Goal: Task Accomplishment & Management: Complete application form

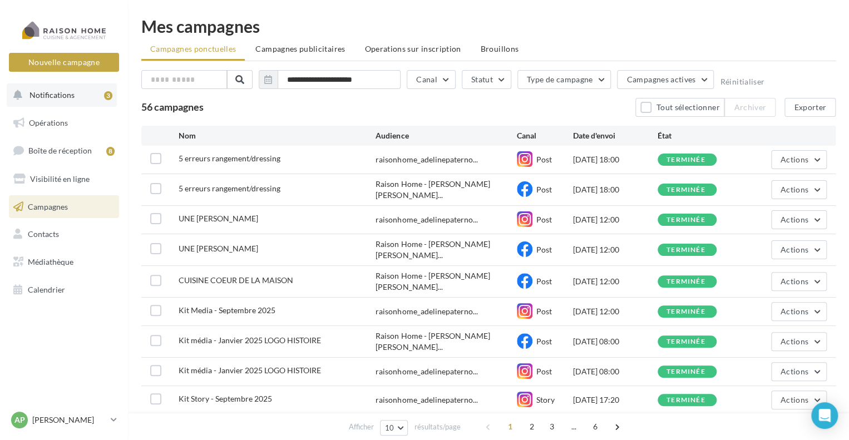
click at [63, 100] on span "Notifications" at bounding box center [51, 94] width 45 height 9
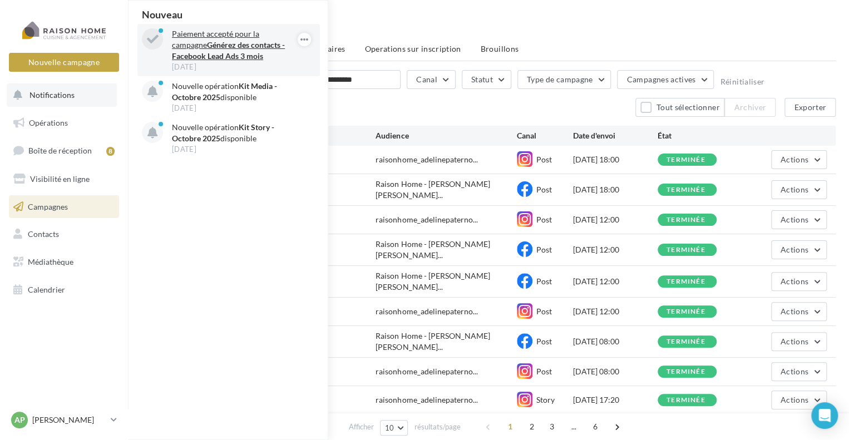
click at [235, 51] on p "Paiement accepté pour la campagne Générez des contacts - Facebook Lead Ads 3 mo…" at bounding box center [236, 44] width 129 height 33
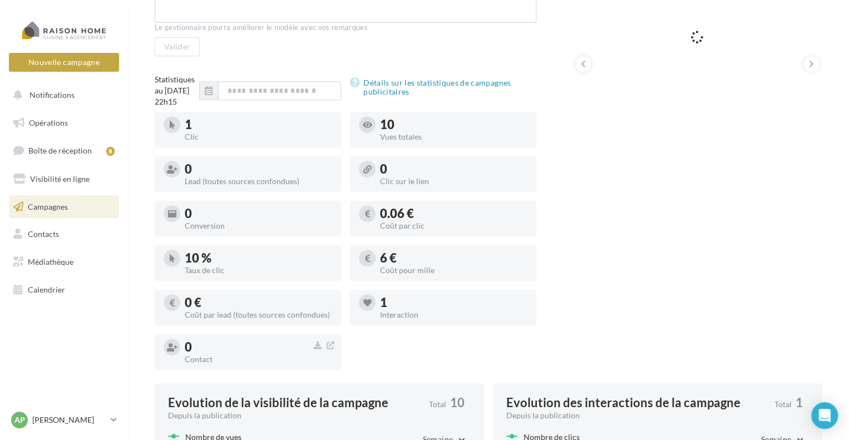
scroll to position [275, 0]
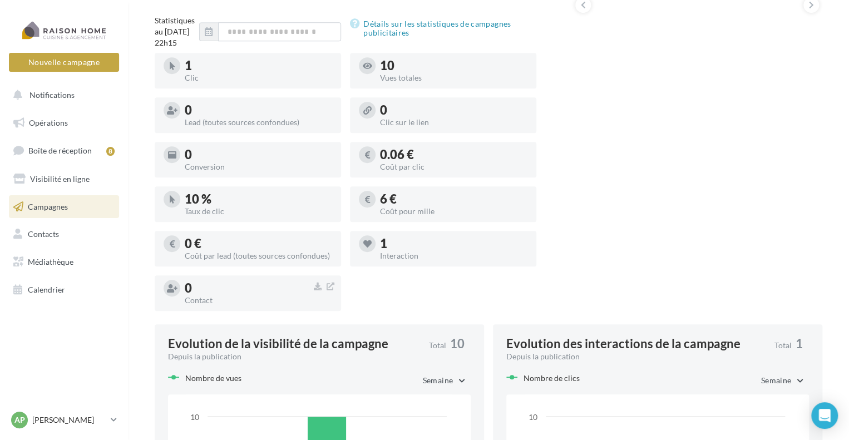
click at [369, 249] on span at bounding box center [367, 244] width 8 height 10
click at [389, 250] on div "1" at bounding box center [453, 244] width 147 height 12
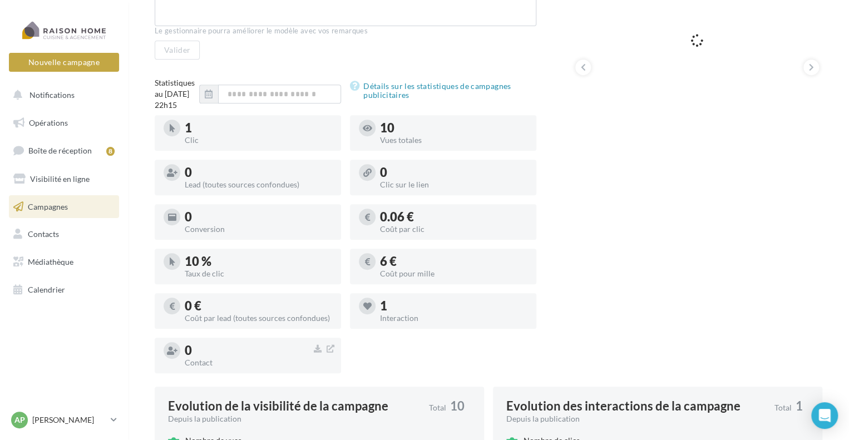
scroll to position [223, 0]
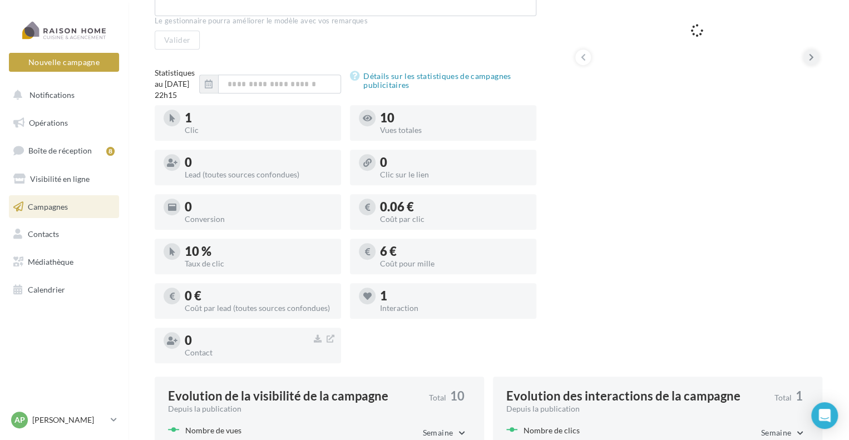
click at [811, 57] on icon at bounding box center [811, 57] width 5 height 11
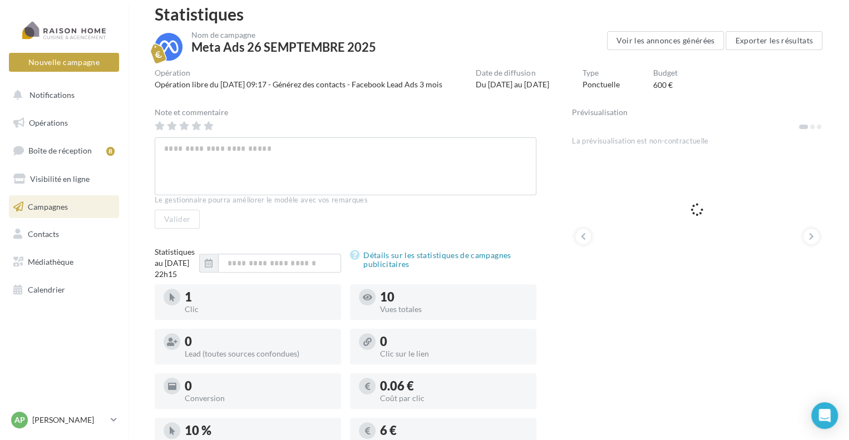
scroll to position [56, 0]
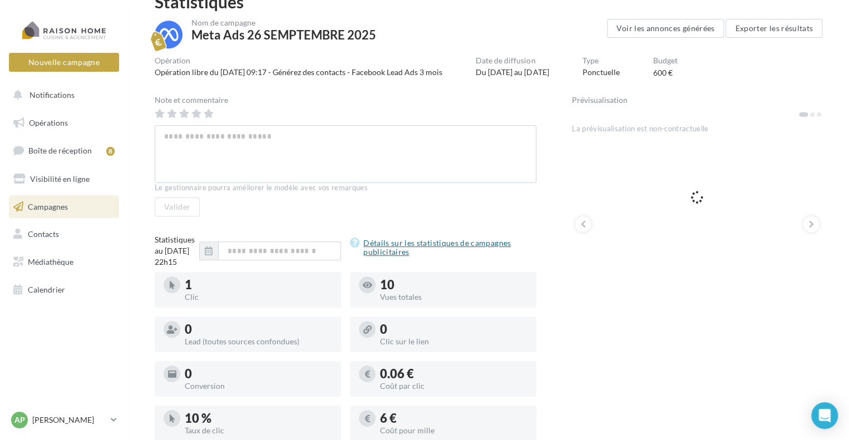
click at [418, 242] on link "Détails sur les statistiques de campagnes publicitaires" at bounding box center [443, 248] width 186 height 22
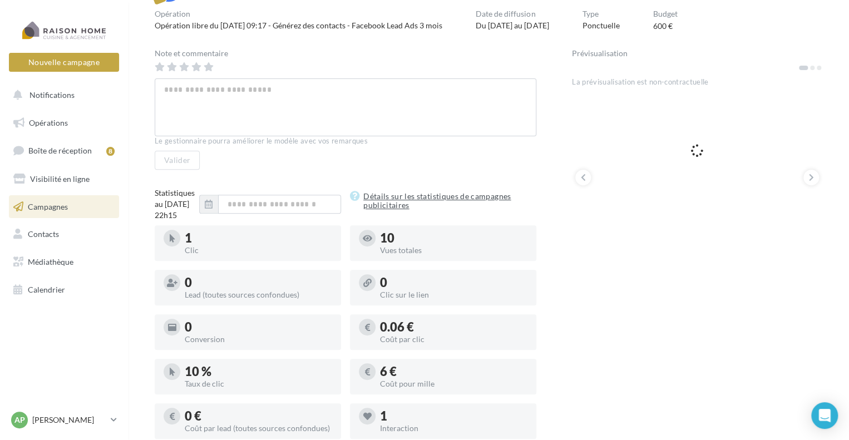
scroll to position [278, 0]
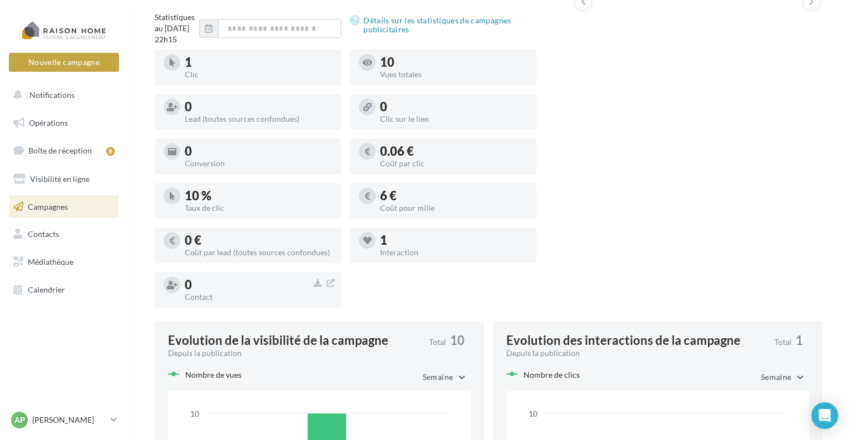
click at [407, 257] on div "Interaction" at bounding box center [453, 253] width 147 height 8
click at [376, 259] on div "1 Interaction" at bounding box center [443, 245] width 169 height 27
click at [395, 247] on div "1" at bounding box center [453, 240] width 147 height 12
click at [396, 247] on div "1" at bounding box center [453, 240] width 147 height 12
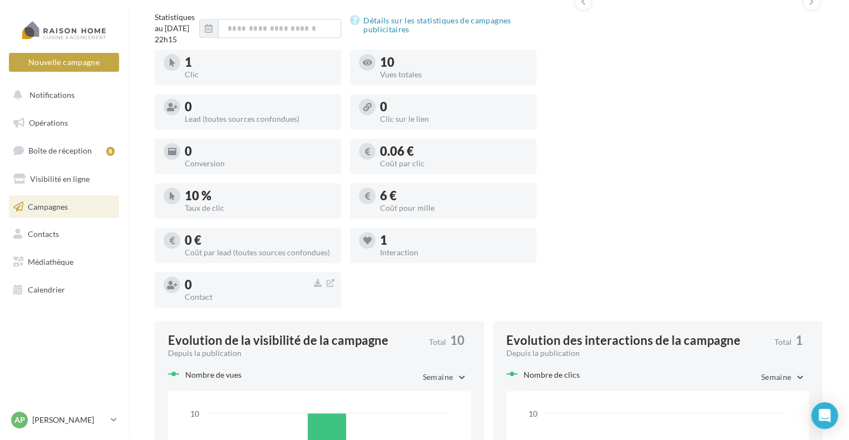
click at [396, 247] on div "1" at bounding box center [453, 240] width 147 height 12
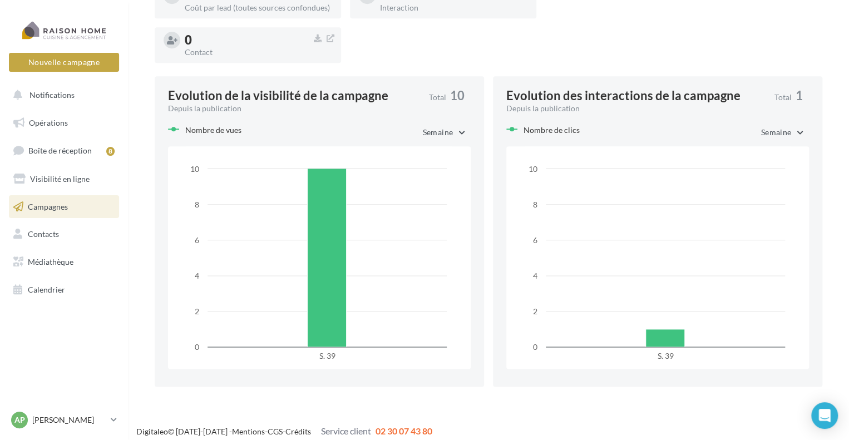
scroll to position [553, 0]
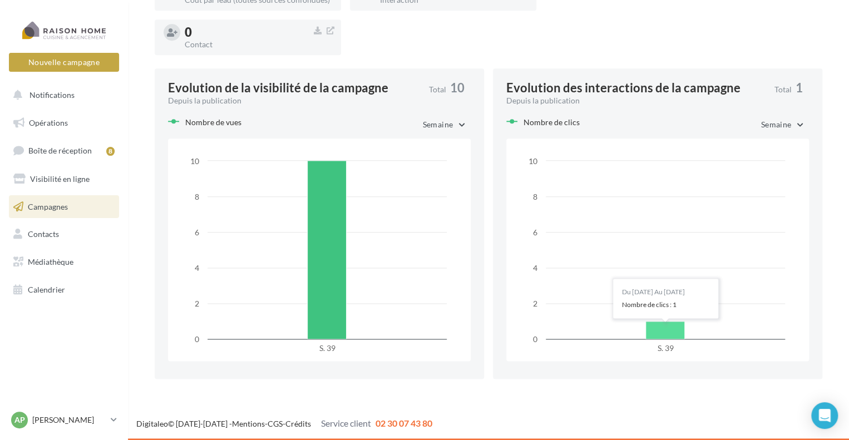
click at [666, 328] on rect at bounding box center [665, 331] width 39 height 18
click at [717, 83] on div "Evolution des interactions de la campagne" at bounding box center [623, 88] width 234 height 12
click at [617, 101] on div "Depuis la publication" at bounding box center [635, 100] width 259 height 11
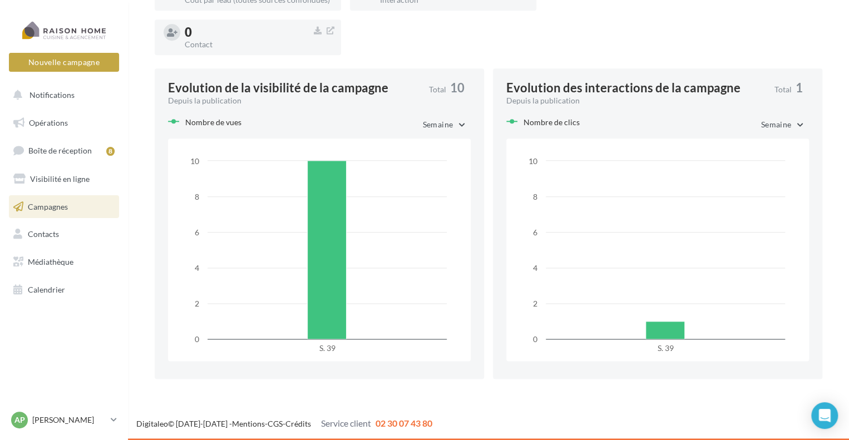
click at [548, 91] on div "Evolution des interactions de la campagne" at bounding box center [623, 88] width 234 height 12
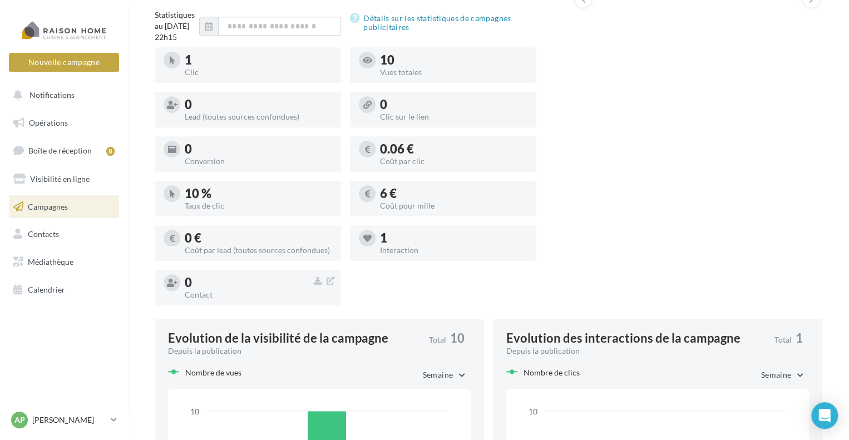
scroll to position [164, 0]
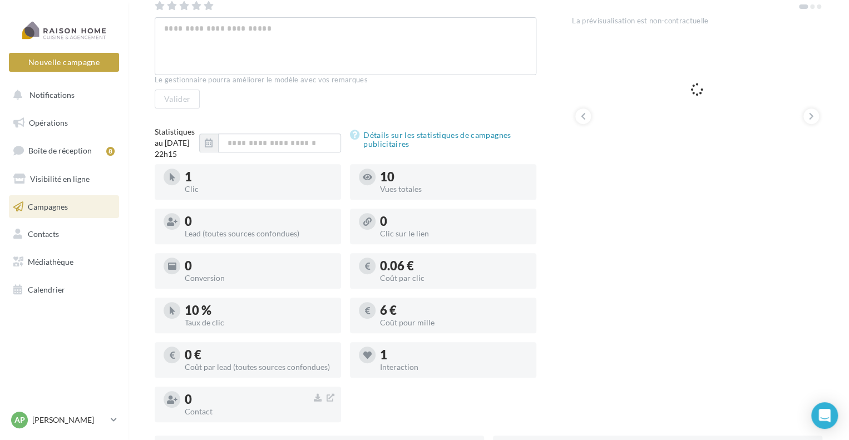
click at [240, 183] on div "1" at bounding box center [258, 177] width 147 height 12
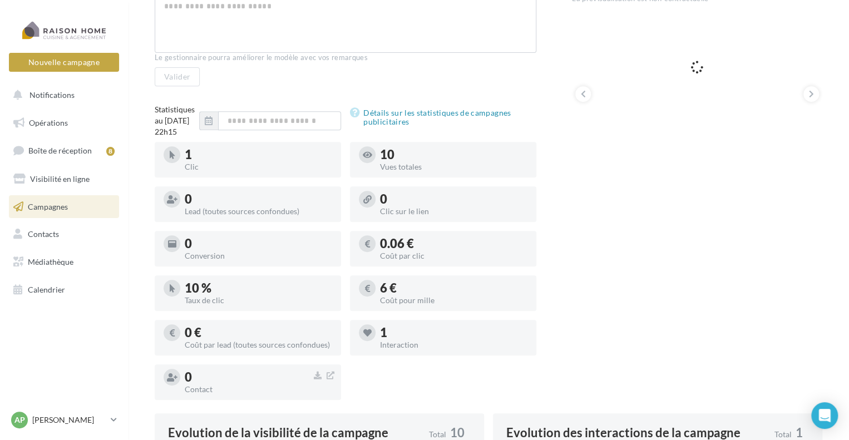
scroll to position [0, 0]
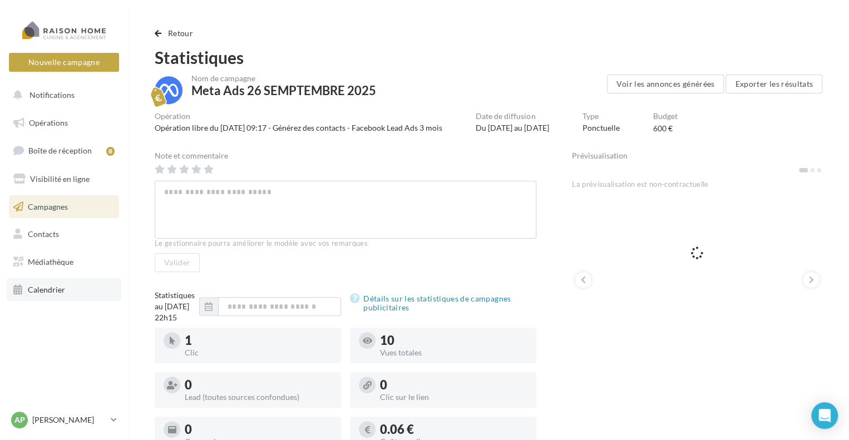
click at [50, 292] on span "Calendrier" at bounding box center [46, 289] width 37 height 9
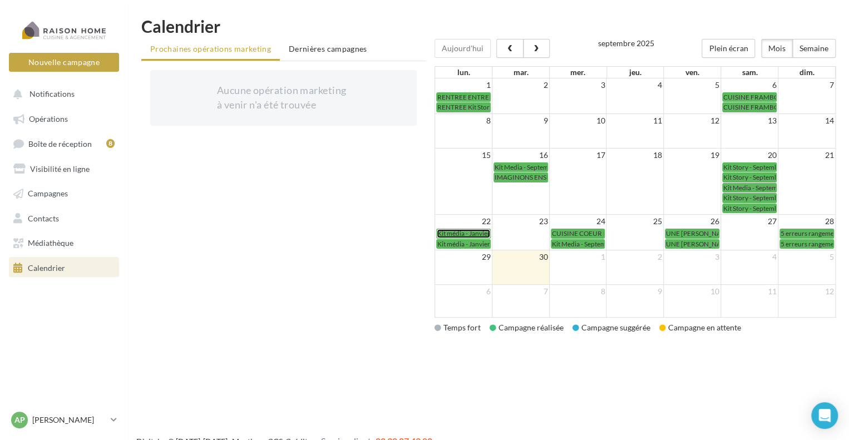
click at [467, 229] on span "Kit média - Janvier 2025 LOGO HISTOIRE" at bounding box center [497, 233] width 120 height 8
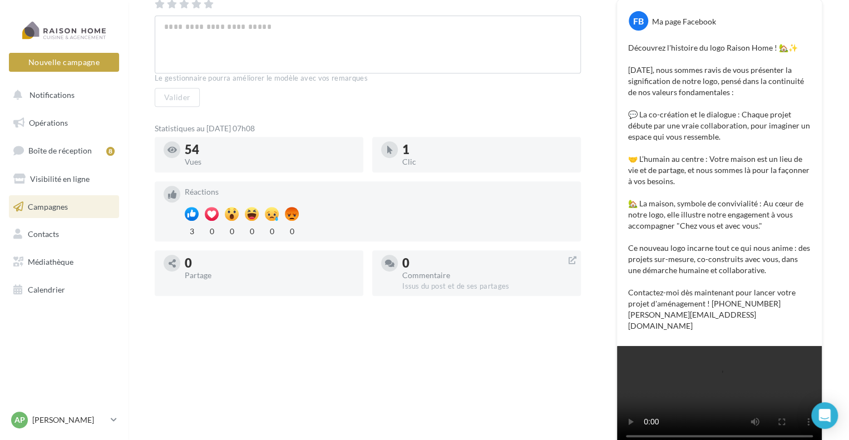
scroll to position [111, 0]
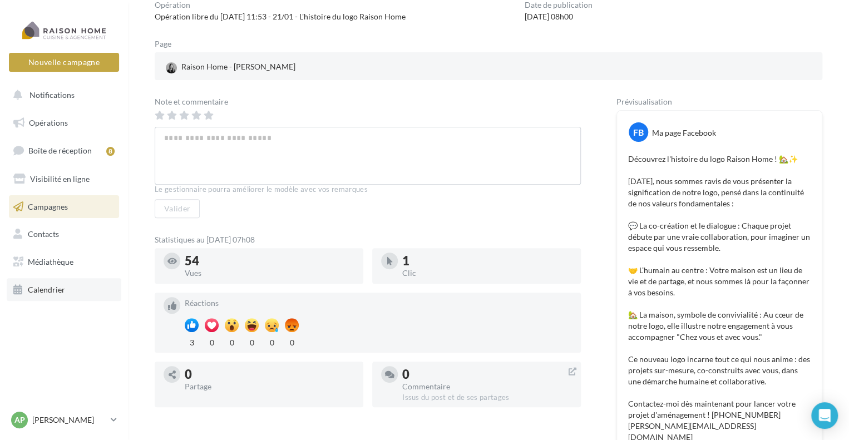
click at [61, 287] on span "Calendrier" at bounding box center [46, 289] width 37 height 9
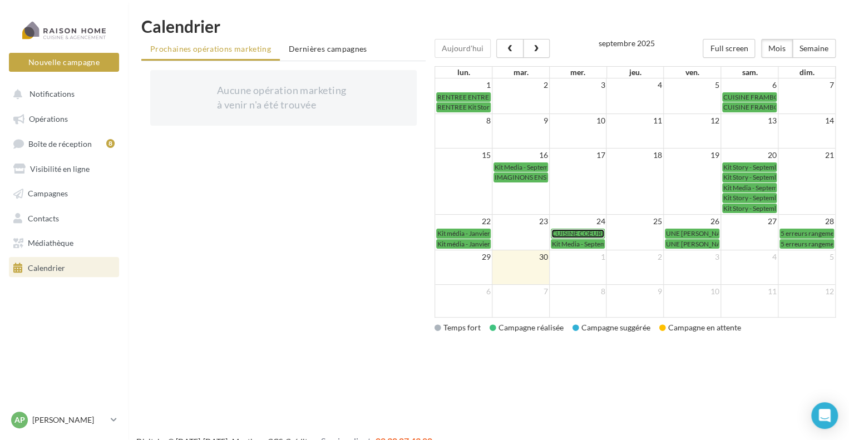
click at [585, 229] on span "CUISINE COEUR DE LA MAISON" at bounding box center [600, 233] width 96 height 8
click at [680, 240] on span "UNE [PERSON_NAME]" at bounding box center [699, 244] width 67 height 8
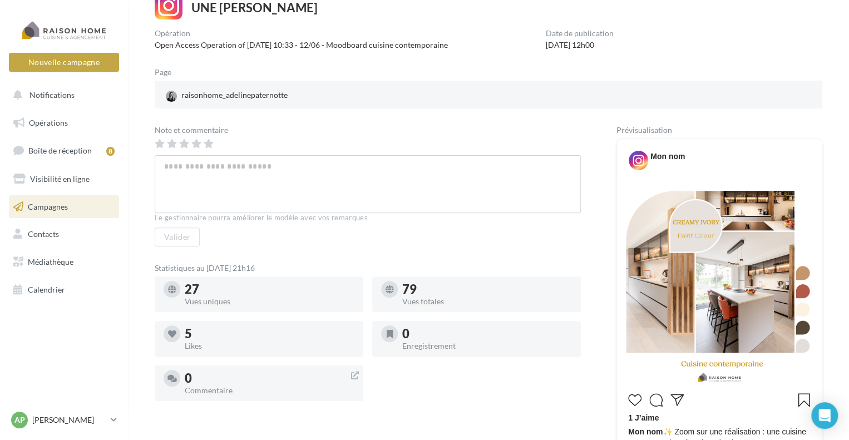
scroll to position [111, 0]
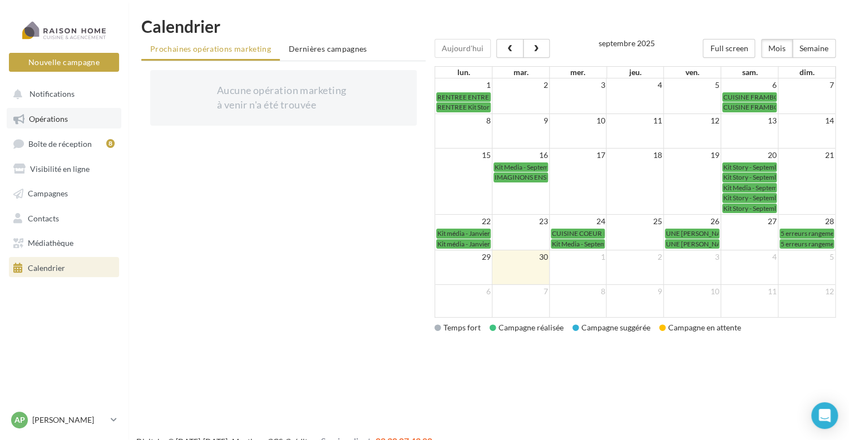
click at [60, 117] on span "Opérations" at bounding box center [48, 118] width 39 height 9
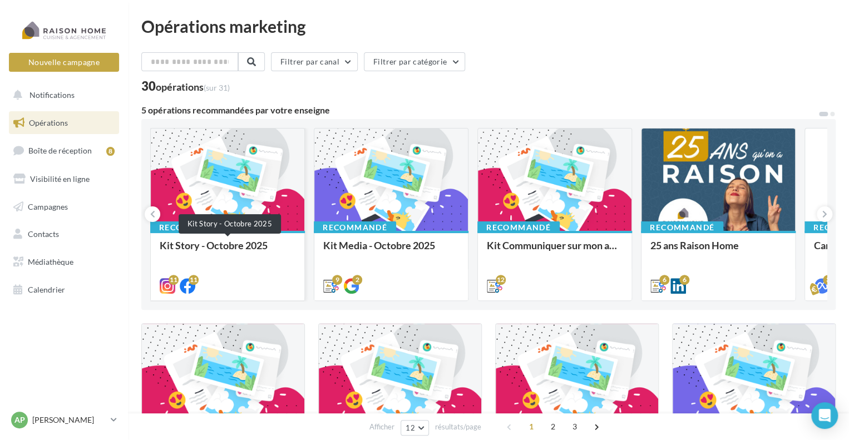
click at [236, 251] on div "Kit Story - Octobre 2025" at bounding box center [228, 251] width 136 height 22
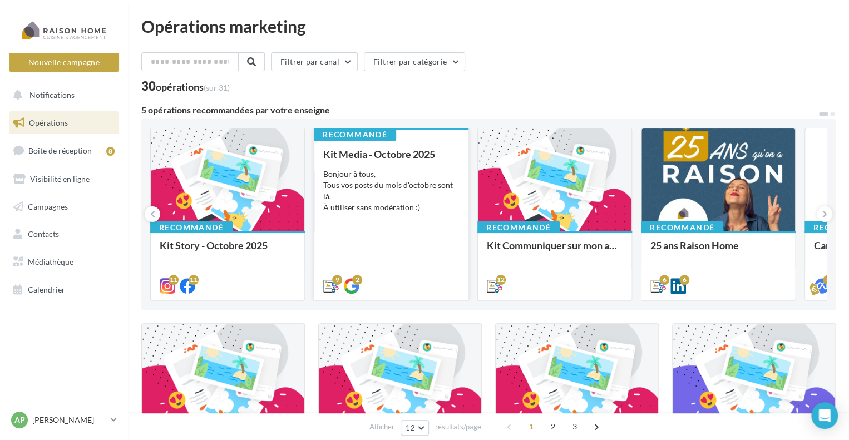
click at [388, 251] on div "Kit Media - Octobre 2025 Bonjour à tous, Tous vos posts du mois d'octobre sont …" at bounding box center [391, 220] width 136 height 142
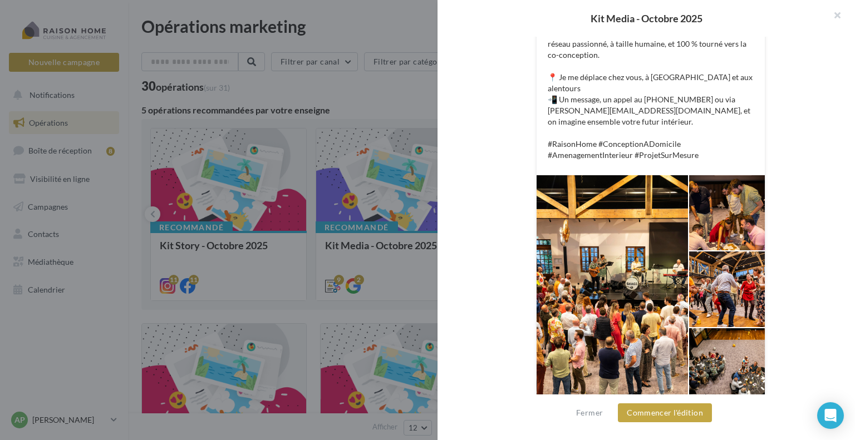
scroll to position [349, 0]
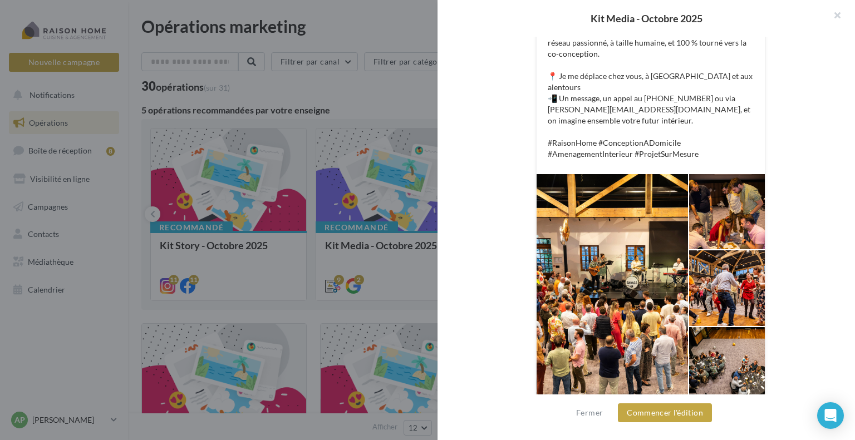
click at [753, 277] on div at bounding box center [727, 287] width 76 height 75
click at [742, 277] on div at bounding box center [727, 287] width 76 height 75
click at [699, 259] on div at bounding box center [727, 287] width 76 height 75
click at [697, 269] on div at bounding box center [727, 287] width 76 height 75
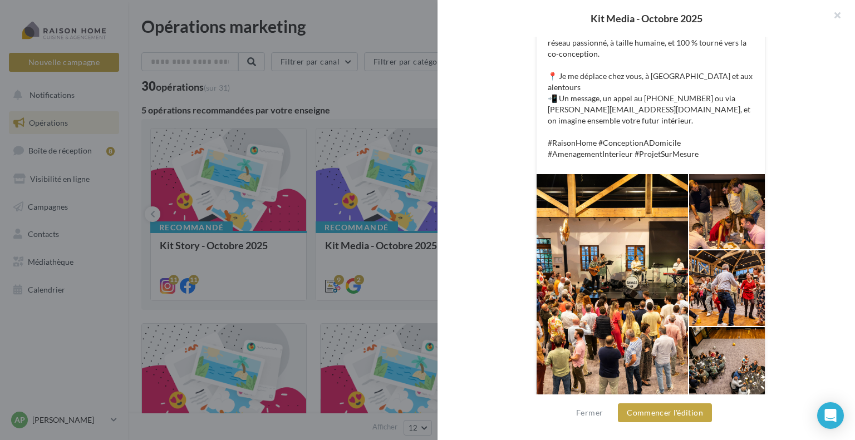
click at [719, 269] on div at bounding box center [727, 287] width 76 height 75
click at [725, 268] on div at bounding box center [727, 287] width 76 height 75
click at [646, 256] on div at bounding box center [611, 288] width 151 height 228
click at [671, 411] on button "Commencer l'édition" at bounding box center [665, 412] width 94 height 19
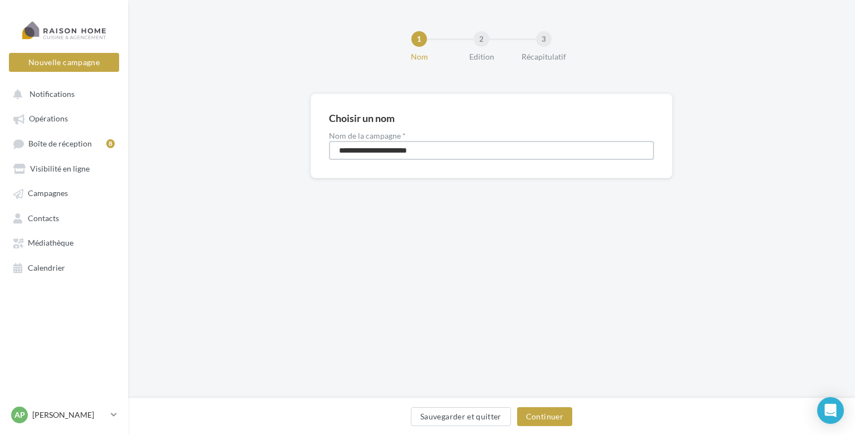
click at [439, 151] on input "**********" at bounding box center [491, 150] width 325 height 19
drag, startPoint x: 439, startPoint y: 151, endPoint x: 324, endPoint y: 146, distance: 114.2
click at [324, 146] on div "**********" at bounding box center [492, 135] width 362 height 85
type input "**********"
click at [543, 413] on button "Continuer" at bounding box center [544, 416] width 55 height 19
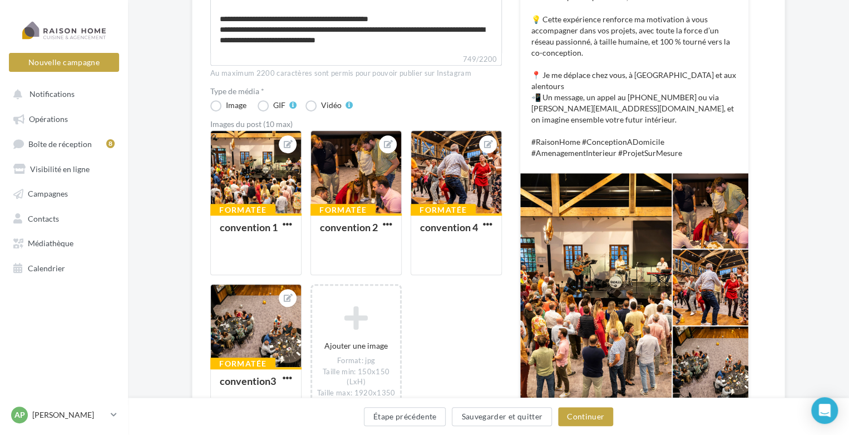
scroll to position [85, 0]
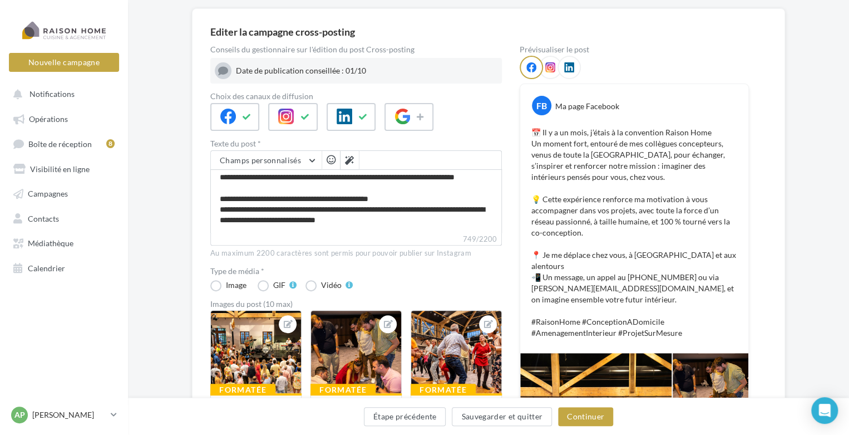
click at [349, 75] on div "Date de publication conseillée : 01/10" at bounding box center [367, 70] width 262 height 11
click at [383, 75] on div "Date de publication conseillée : 01/10" at bounding box center [367, 70] width 262 height 11
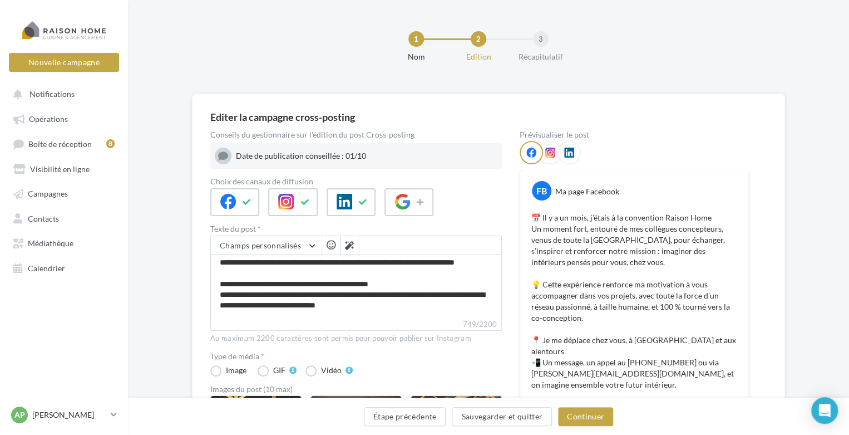
scroll to position [0, 0]
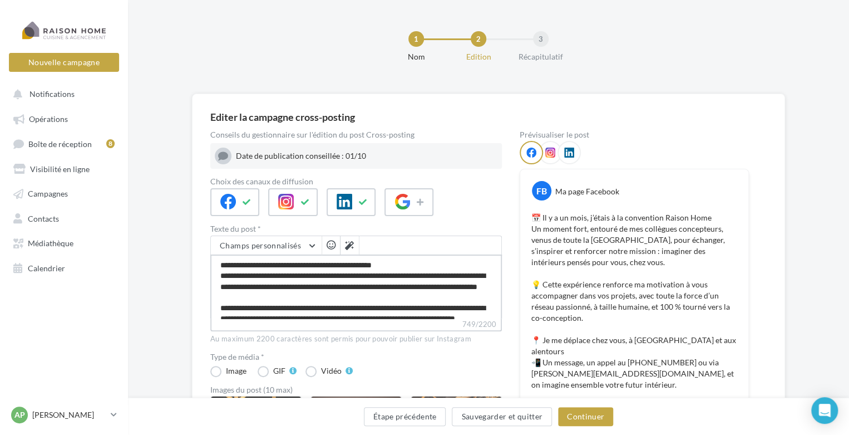
click at [369, 298] on textarea "**********" at bounding box center [356, 286] width 292 height 64
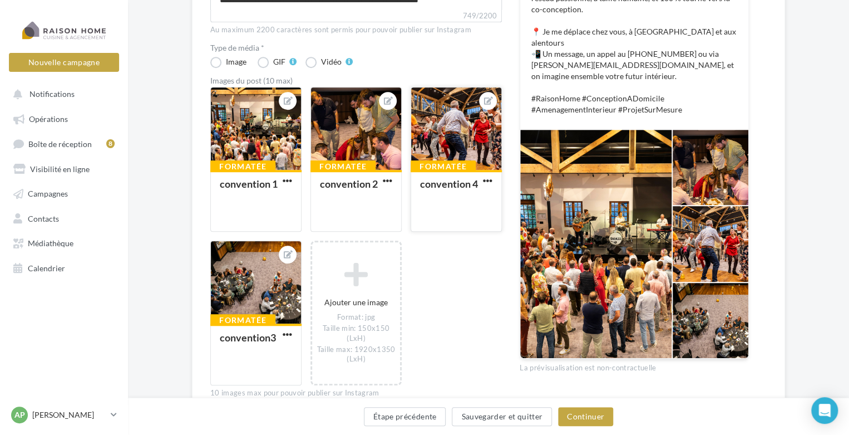
scroll to position [111, 0]
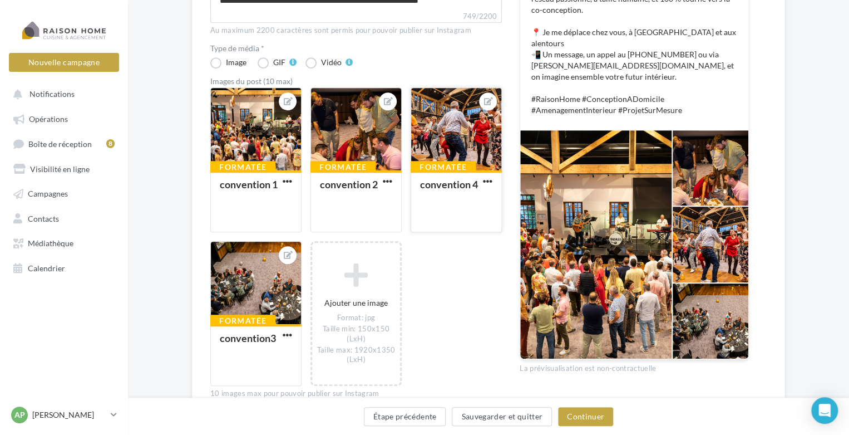
click at [474, 141] on div at bounding box center [456, 129] width 90 height 83
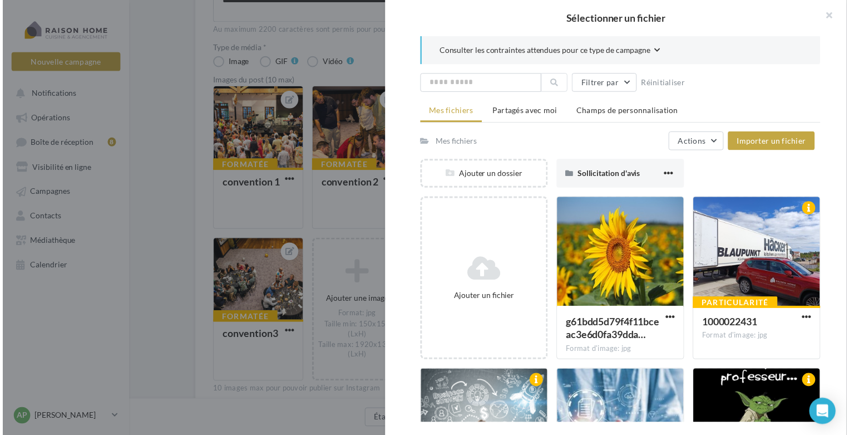
scroll to position [0, 0]
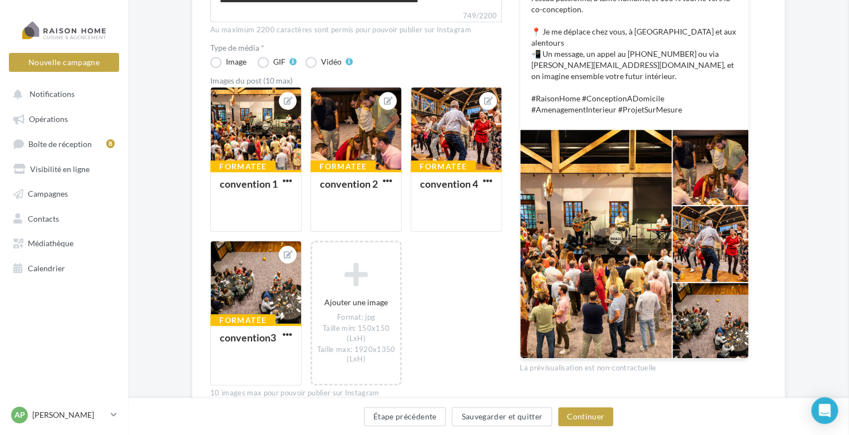
click at [447, 153] on div at bounding box center [456, 128] width 90 height 83
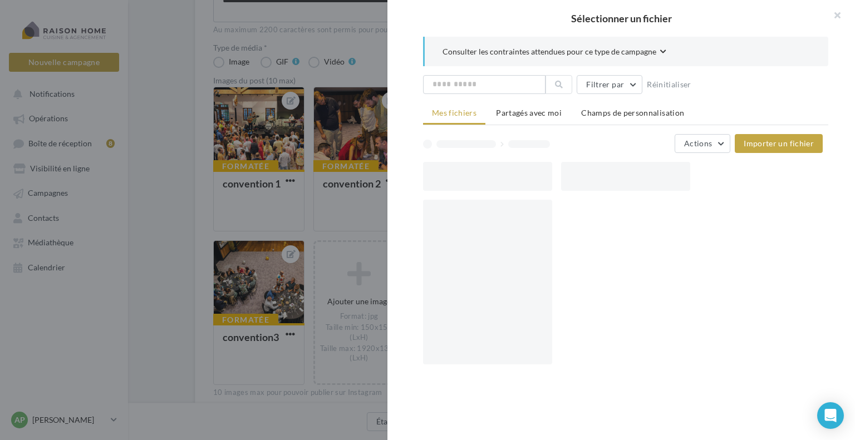
click at [447, 231] on div "Sélectionner un fichier Consulter les contraintes attendues pour ce type de cam…" at bounding box center [458, 231] width 91 height 0
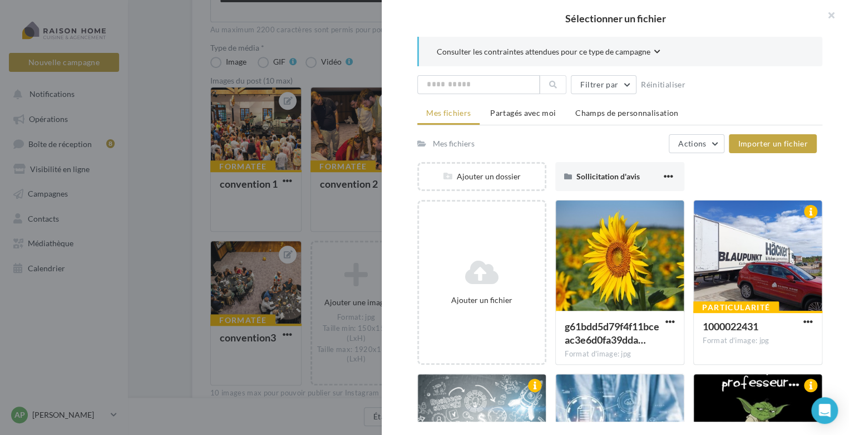
click at [376, 196] on div at bounding box center [424, 217] width 849 height 435
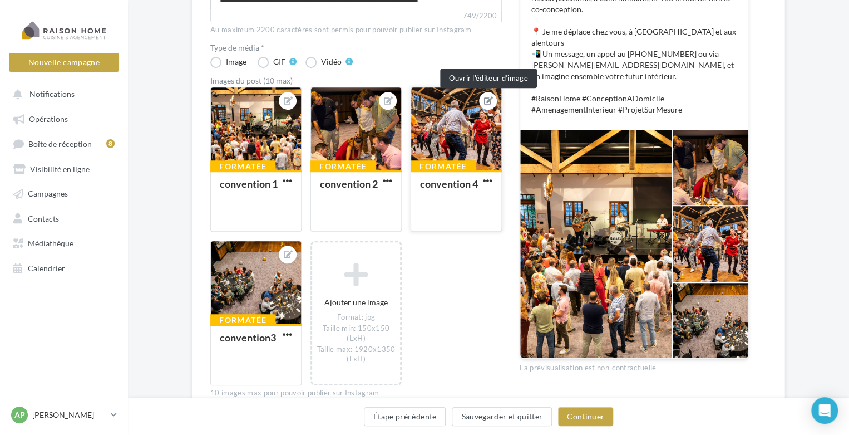
click at [485, 99] on icon at bounding box center [488, 101] width 9 height 8
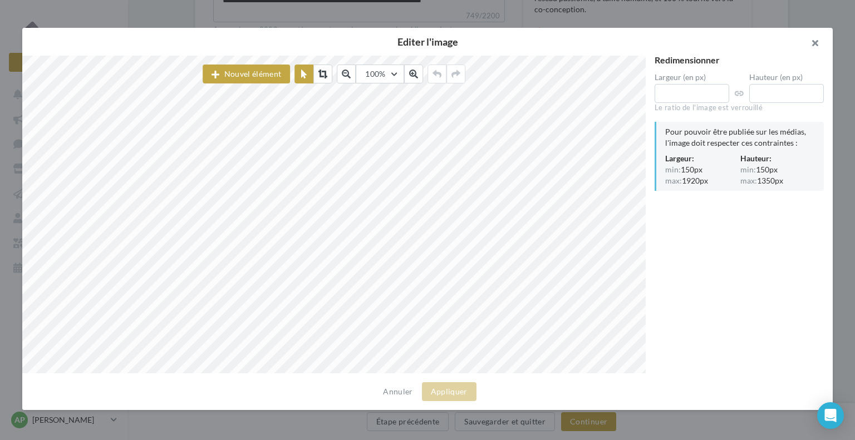
click at [818, 43] on button "button" at bounding box center [810, 44] width 45 height 33
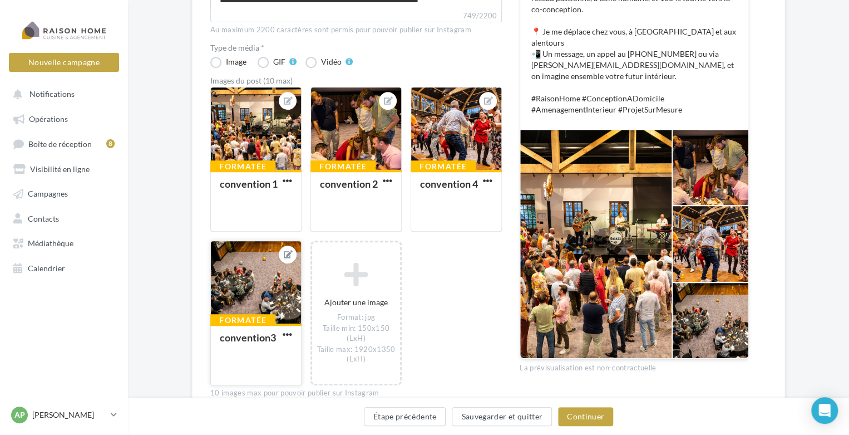
click at [283, 248] on div at bounding box center [288, 254] width 18 height 18
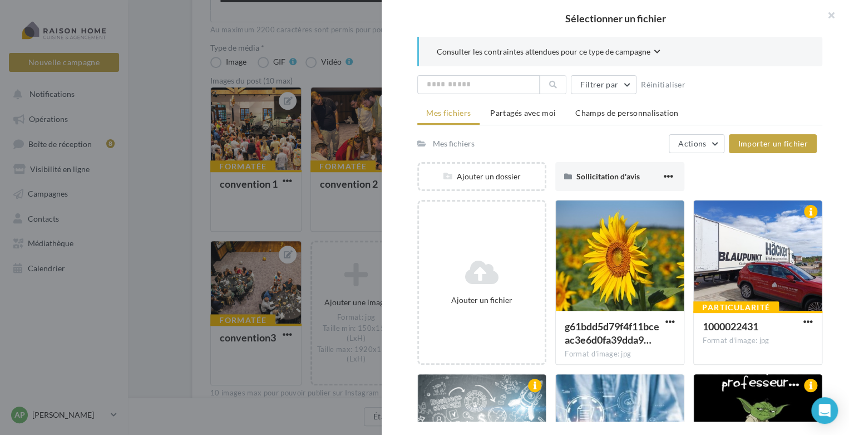
click at [252, 385] on div "Sélectionner un fichier Consulter les contraintes attendues pour ce type de cam…" at bounding box center [255, 385] width 91 height 0
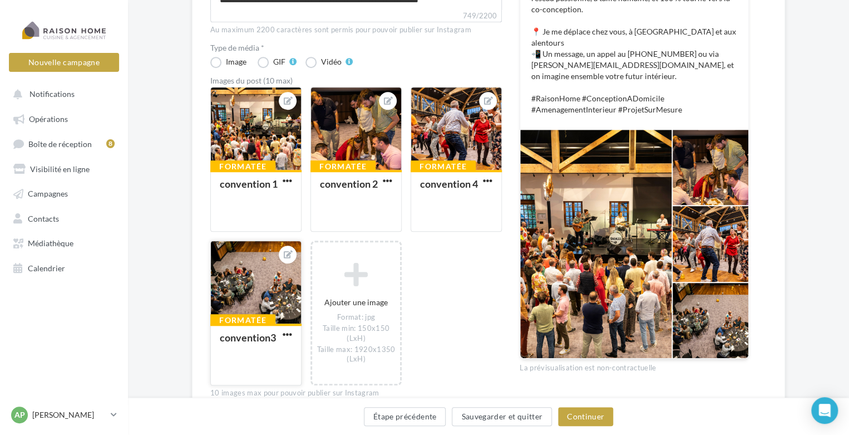
click at [256, 289] on div at bounding box center [256, 282] width 90 height 83
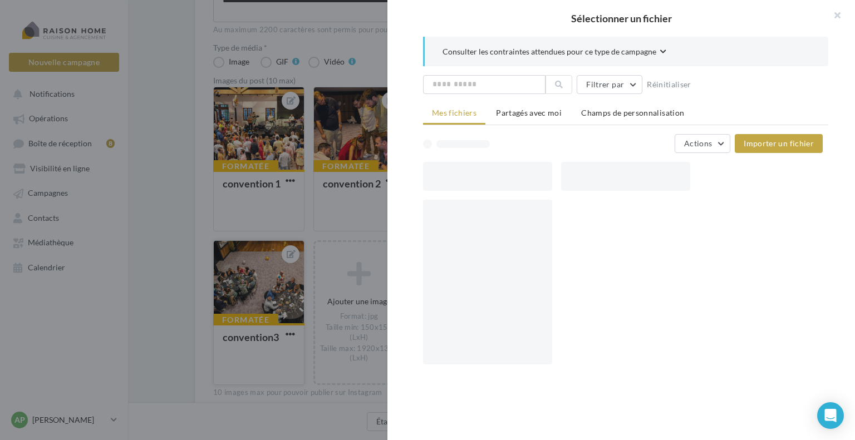
click at [256, 289] on div at bounding box center [427, 220] width 855 height 440
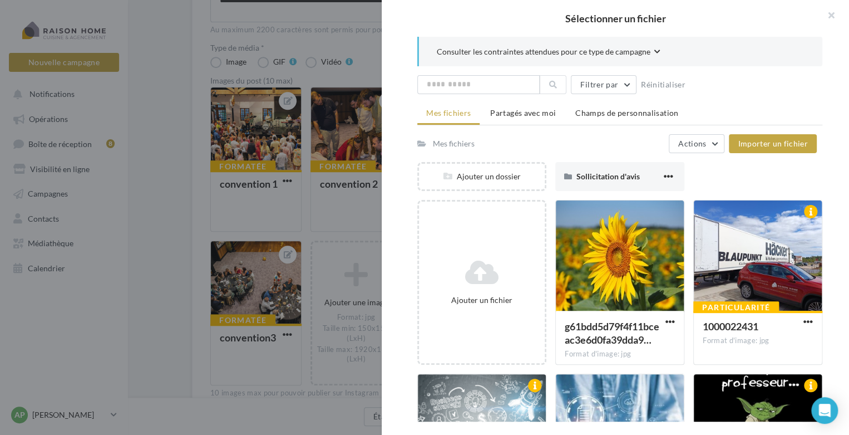
click at [288, 385] on div "Sélectionner un fichier Consulter les contraintes attendues pour ce type de cam…" at bounding box center [255, 385] width 91 height 0
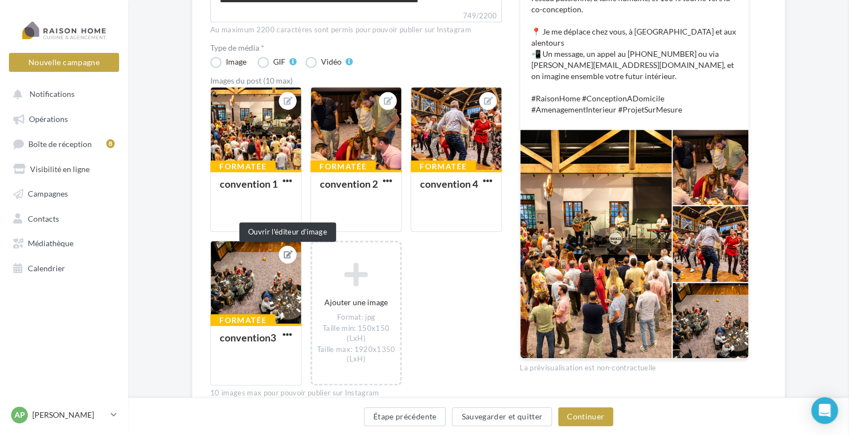
click at [288, 255] on icon at bounding box center [288, 254] width 9 height 8
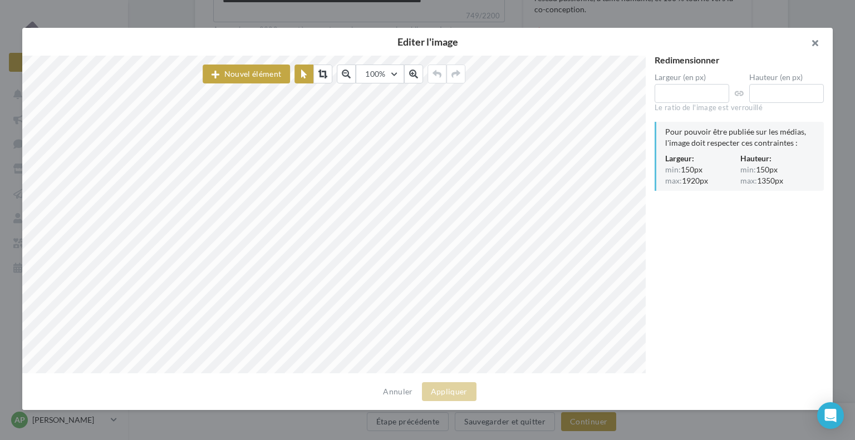
click at [817, 42] on button "button" at bounding box center [810, 44] width 45 height 33
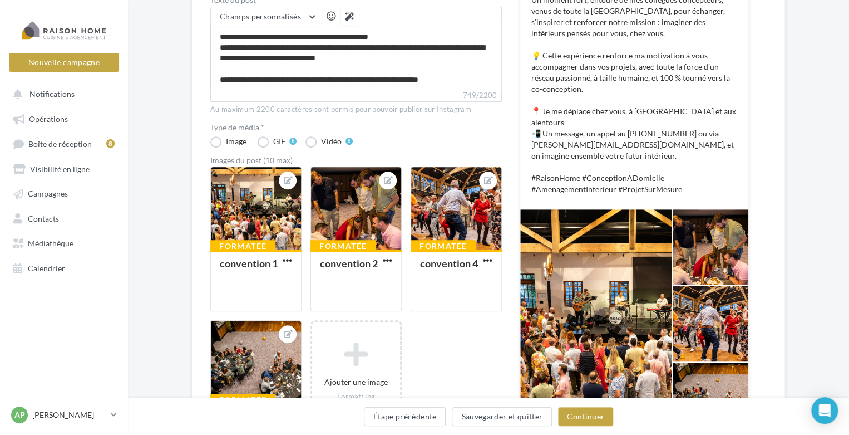
scroll to position [278, 0]
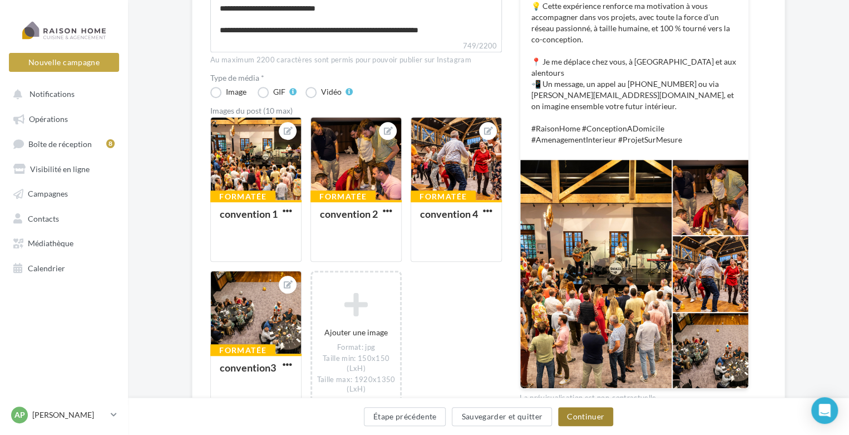
click at [585, 415] on button "Continuer" at bounding box center [585, 416] width 55 height 19
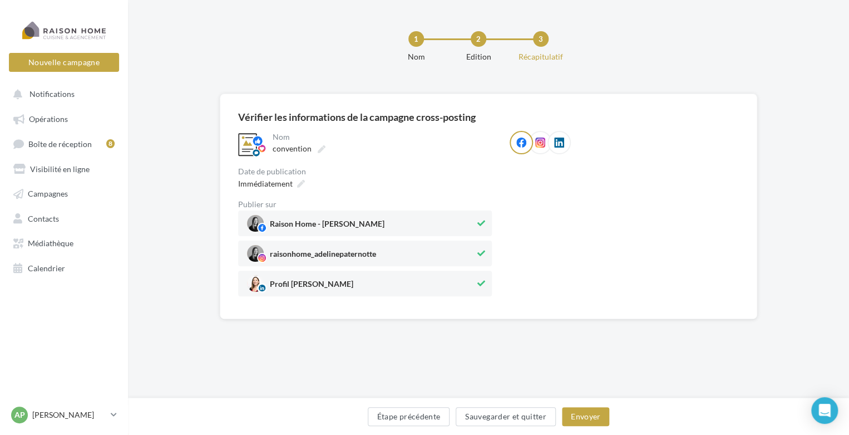
scroll to position [0, 0]
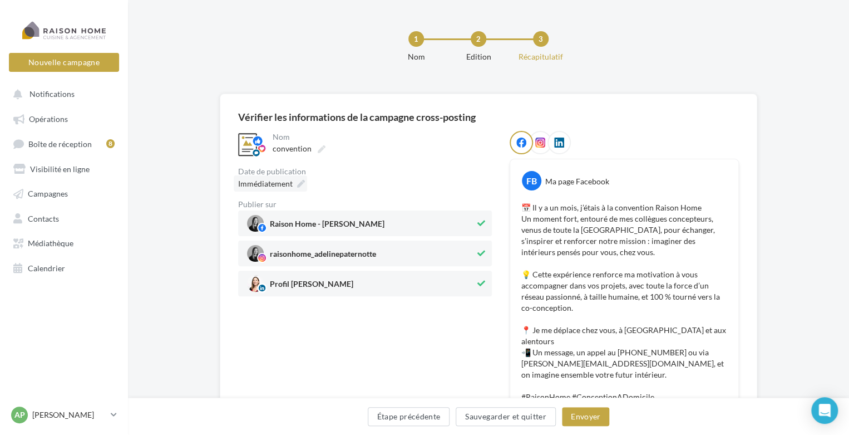
click at [300, 183] on icon at bounding box center [301, 184] width 8 height 8
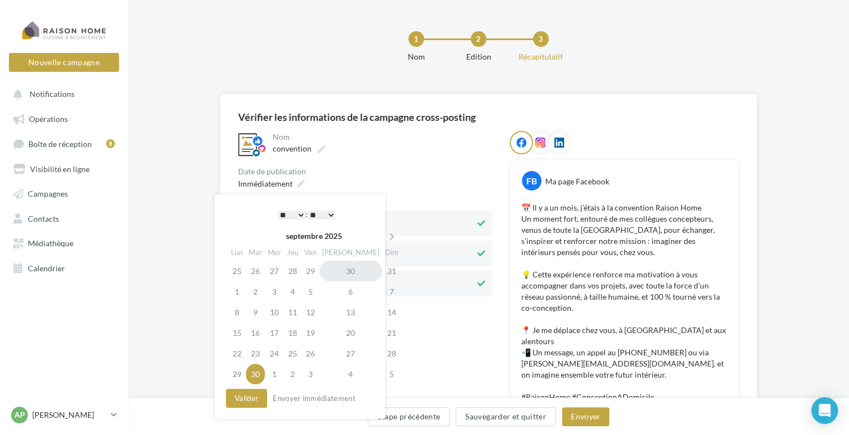
click at [340, 269] on td "30" at bounding box center [350, 270] width 63 height 21
click at [334, 176] on div "Immédiatement" at bounding box center [365, 183] width 254 height 16
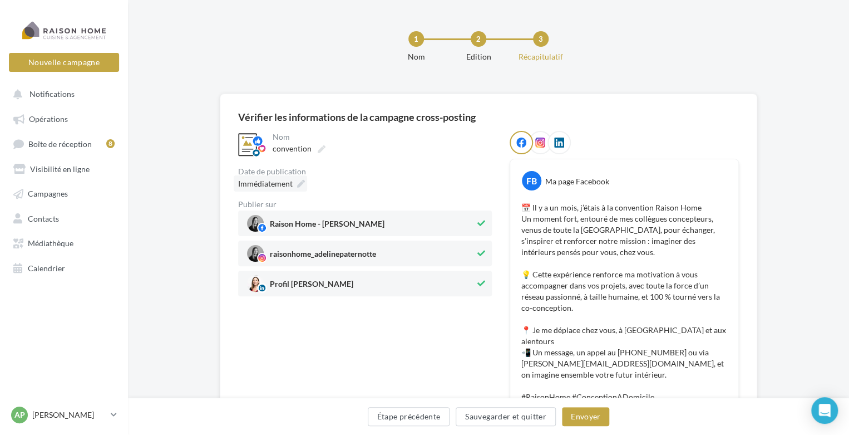
click at [298, 182] on icon at bounding box center [301, 184] width 8 height 8
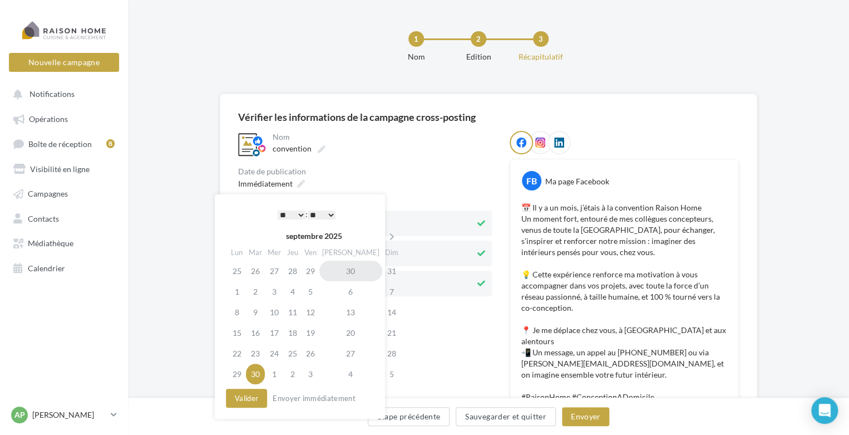
click at [339, 269] on td "30" at bounding box center [350, 270] width 63 height 21
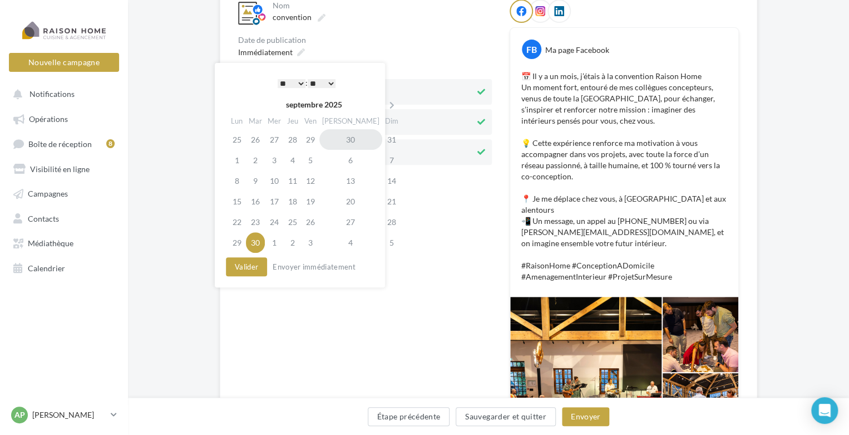
scroll to position [167, 0]
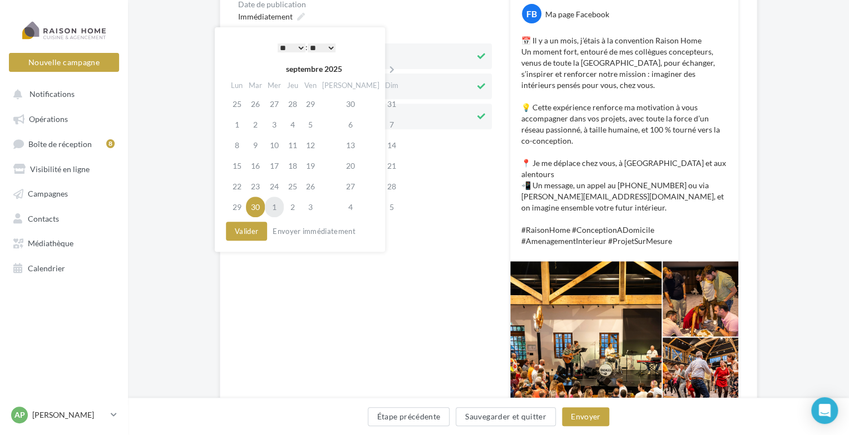
click at [280, 207] on td "1" at bounding box center [274, 206] width 19 height 21
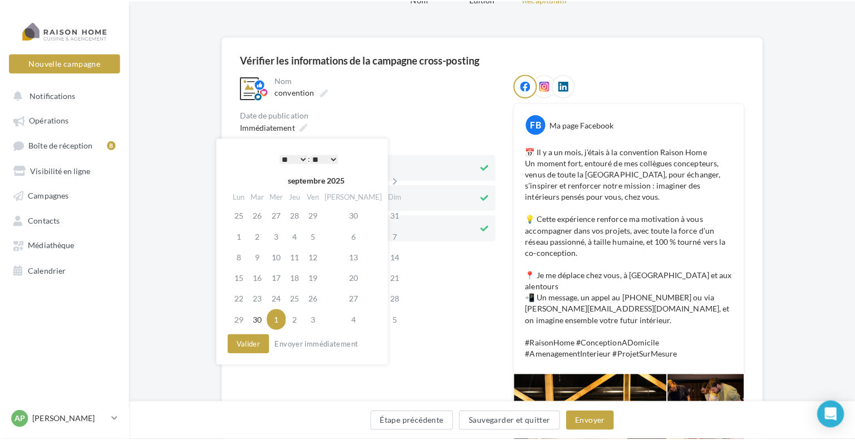
scroll to position [56, 0]
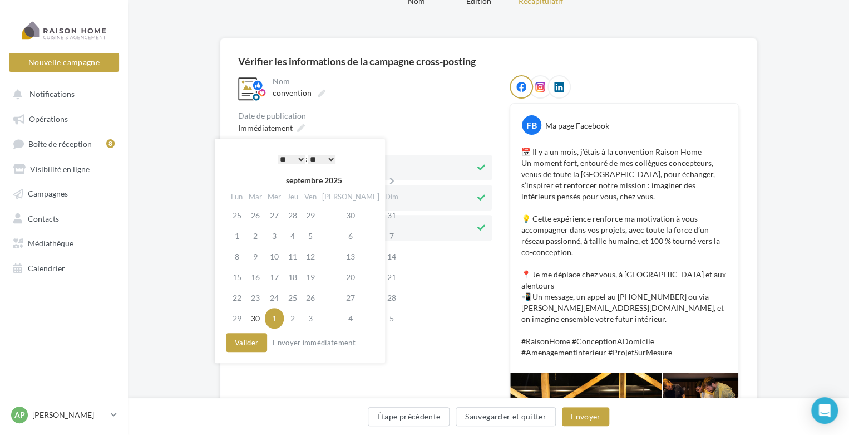
click at [302, 160] on select "* * * * * * * * * * ** ** ** ** ** ** ** ** ** ** ** ** ** **" at bounding box center [292, 159] width 28 height 9
click at [300, 157] on select "* * * * * * * * * * ** ** ** ** ** ** ** ** ** ** ** ** ** **" at bounding box center [292, 159] width 28 height 9
click at [252, 343] on button "Valider" at bounding box center [246, 342] width 41 height 19
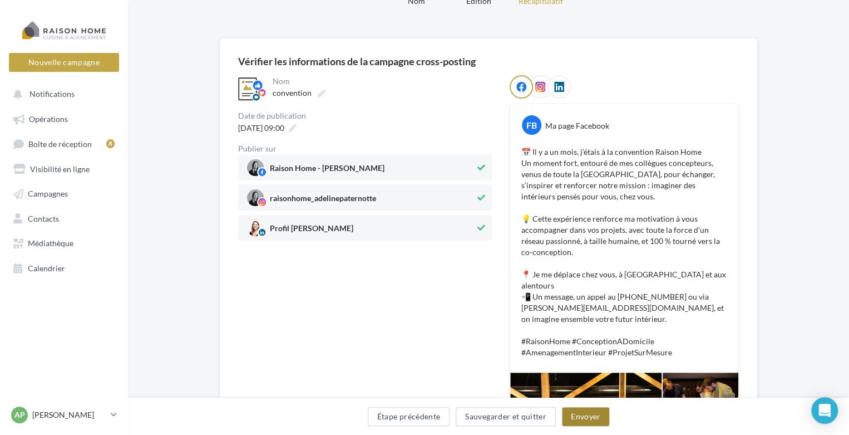
click at [581, 415] on button "Envoyer" at bounding box center [585, 416] width 47 height 19
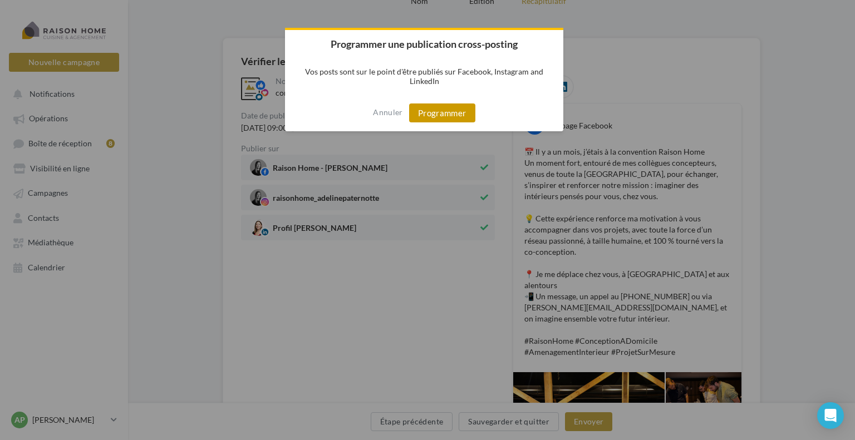
click at [445, 113] on button "Programmer" at bounding box center [442, 113] width 66 height 19
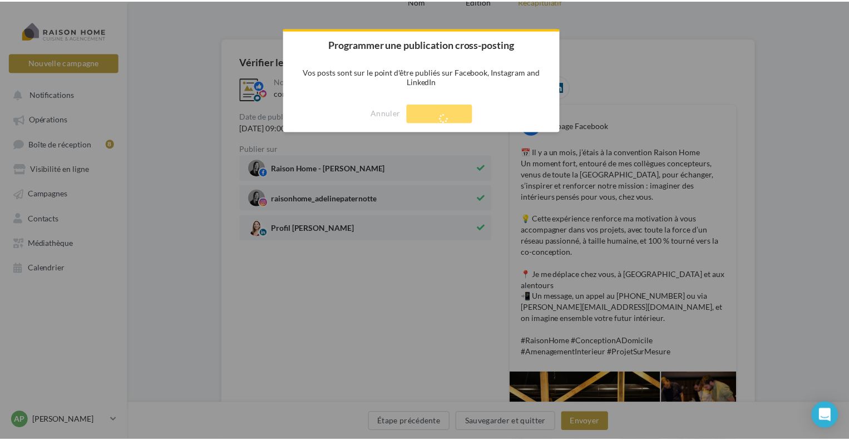
scroll to position [18, 0]
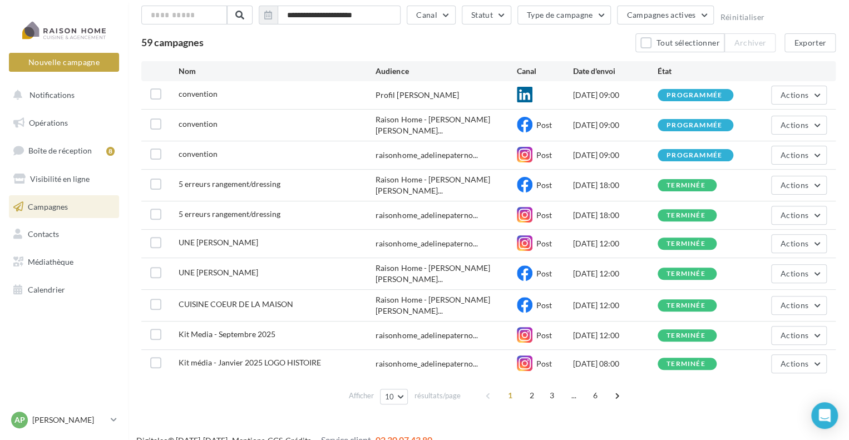
scroll to position [66, 0]
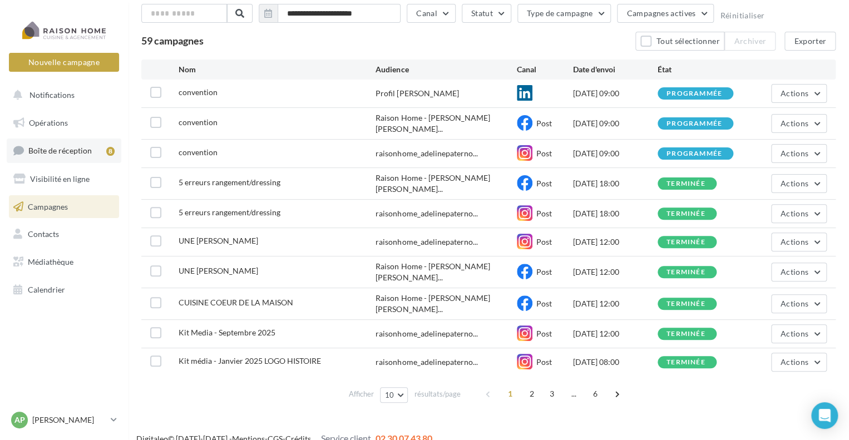
click at [77, 149] on span "Boîte de réception" at bounding box center [59, 150] width 63 height 9
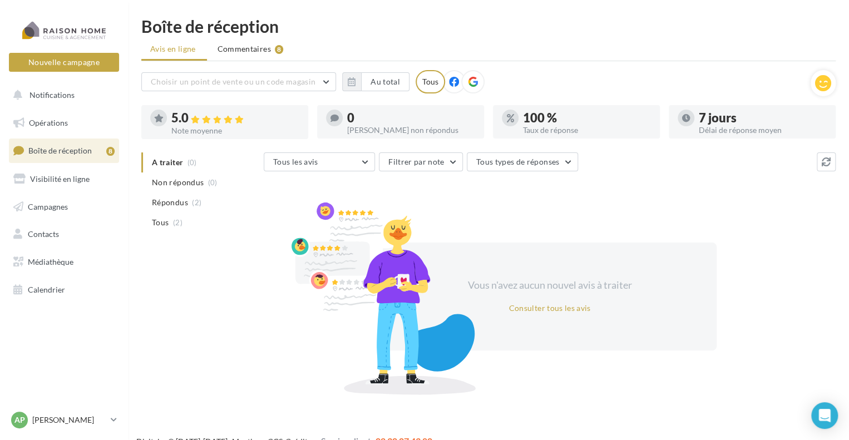
scroll to position [18, 0]
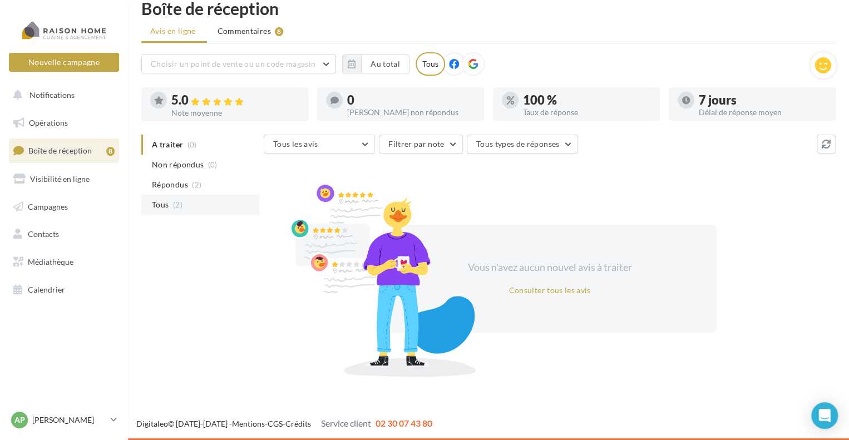
click at [175, 211] on li "Tous (2)" at bounding box center [200, 205] width 118 height 20
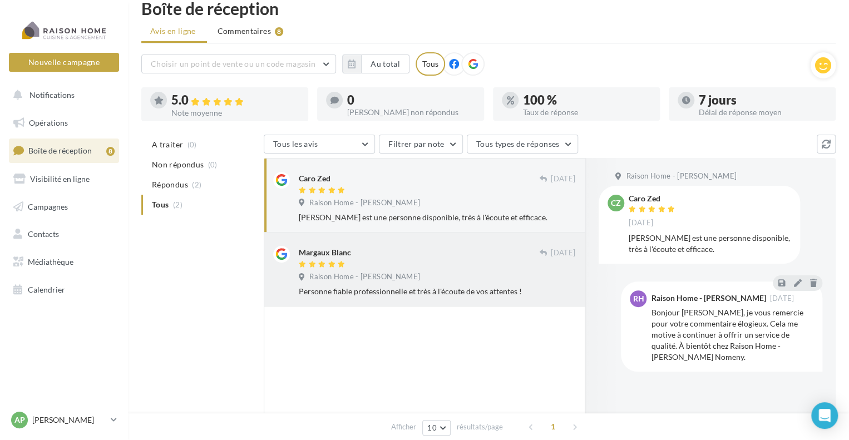
scroll to position [0, 0]
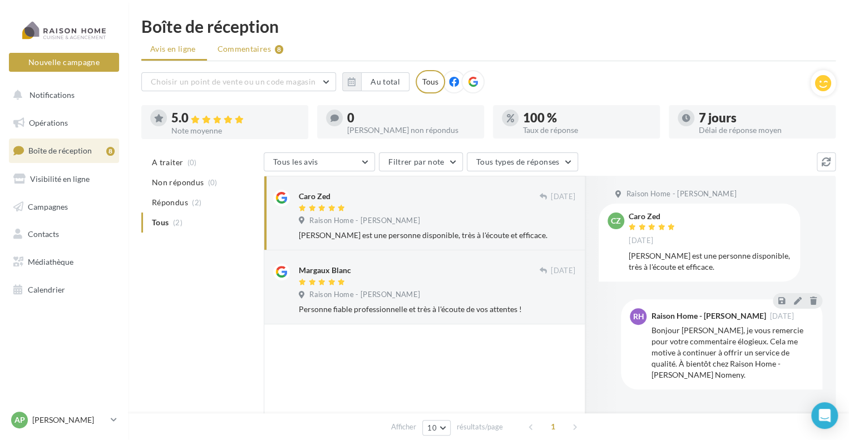
click at [259, 54] on span "Commentaires" at bounding box center [244, 48] width 53 height 11
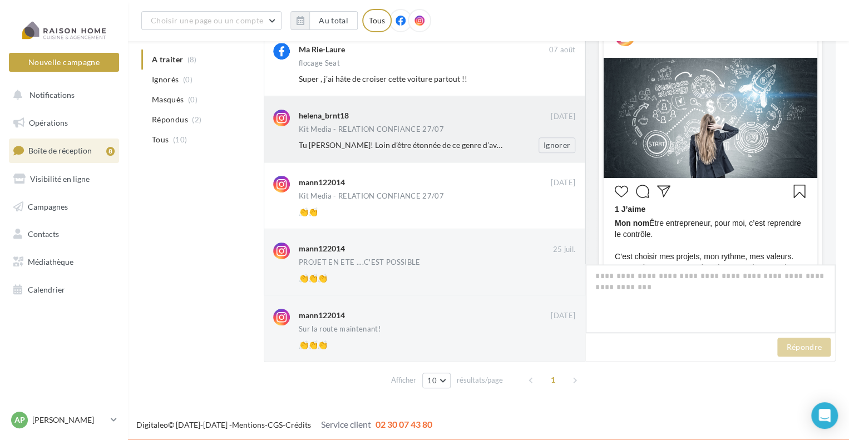
scroll to position [275, 0]
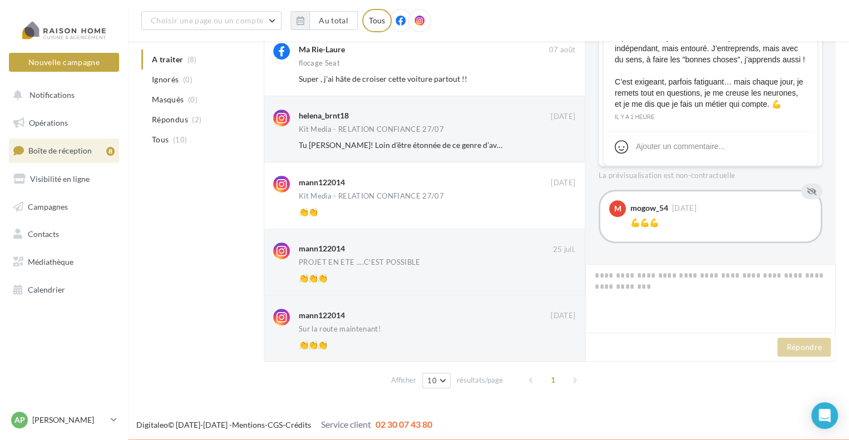
click at [80, 156] on link "Boîte de réception 8" at bounding box center [64, 151] width 115 height 24
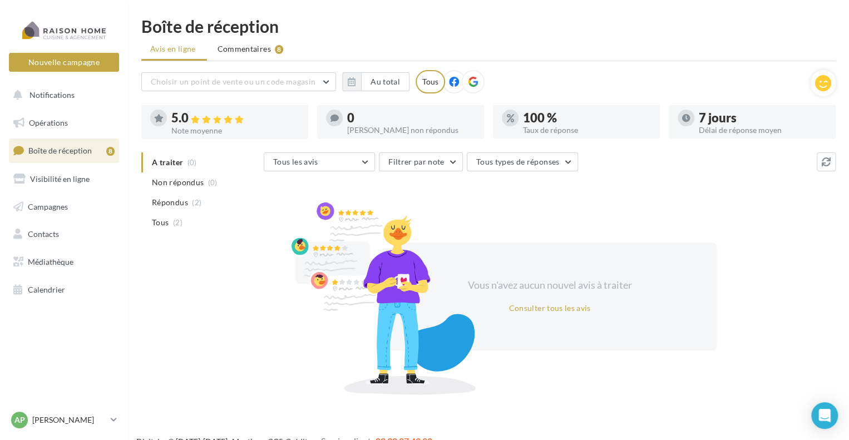
click at [60, 157] on link "Boîte de réception 8" at bounding box center [64, 151] width 115 height 24
click at [52, 287] on span "Calendrier" at bounding box center [46, 289] width 37 height 9
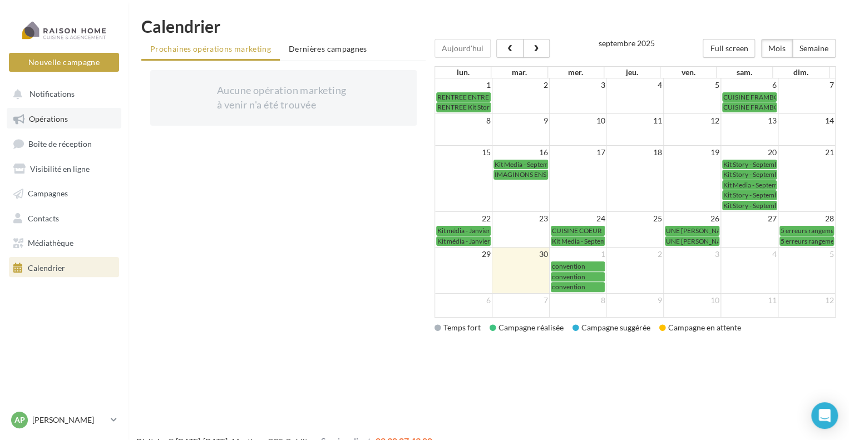
click at [54, 120] on span "Opérations" at bounding box center [48, 118] width 39 height 9
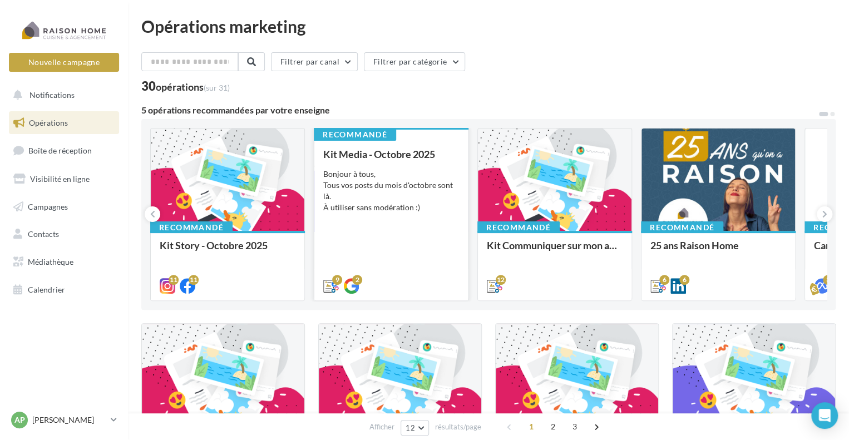
click at [374, 191] on div "Bonjour à tous, Tous vos posts du mois d'octobre sont là. À utiliser sans modér…" at bounding box center [391, 191] width 136 height 45
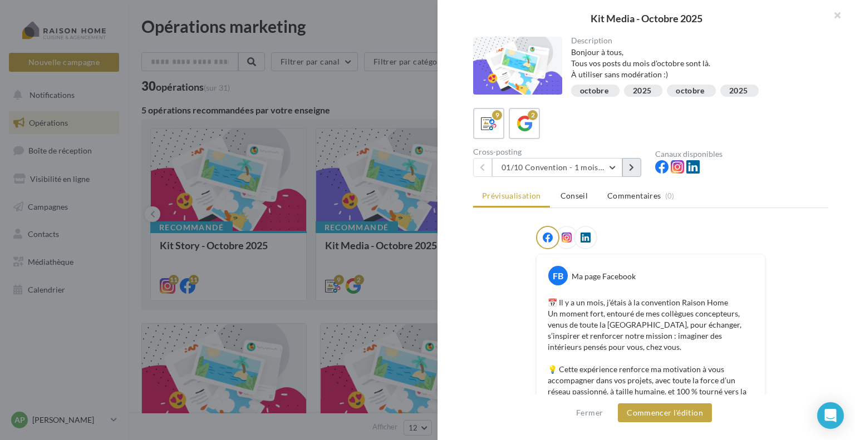
click at [629, 166] on icon at bounding box center [631, 168] width 5 height 8
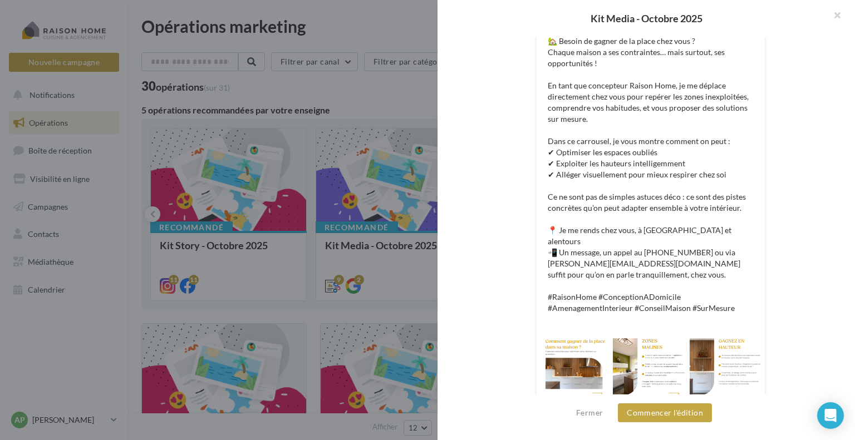
scroll to position [263, 0]
click at [678, 415] on button "Commencer l'édition" at bounding box center [665, 412] width 94 height 19
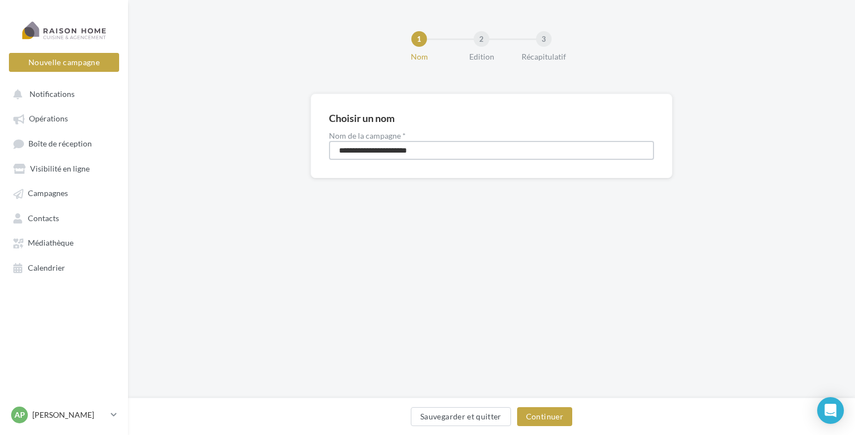
click at [372, 149] on input "**********" at bounding box center [491, 150] width 325 height 19
drag, startPoint x: 439, startPoint y: 151, endPoint x: 325, endPoint y: 139, distance: 114.2
click at [325, 139] on div "**********" at bounding box center [492, 135] width 362 height 85
type input "**********"
click at [556, 416] on button "Continuer" at bounding box center [544, 416] width 55 height 19
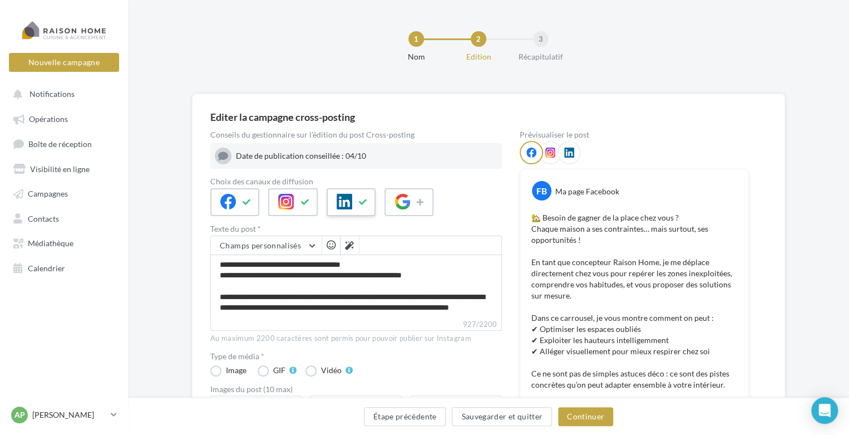
click at [362, 203] on icon at bounding box center [363, 202] width 9 height 8
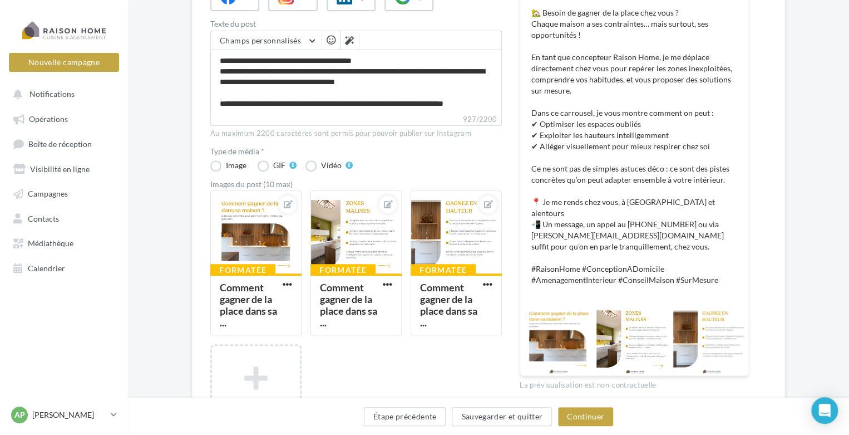
scroll to position [238, 0]
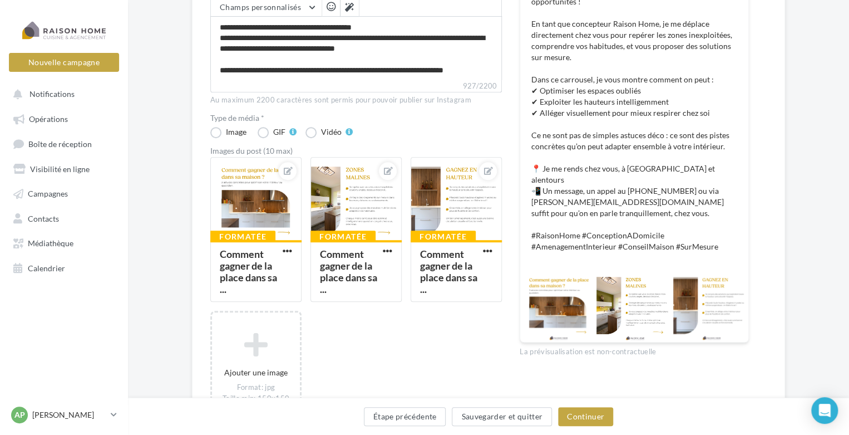
click at [637, 292] on div at bounding box center [634, 304] width 75 height 75
click at [262, 218] on div at bounding box center [256, 198] width 90 height 83
click at [292, 302] on div "Sélectionner un fichier Consulter les contraintes attendues pour ce type de cam…" at bounding box center [255, 302] width 91 height 0
click at [292, 172] on icon at bounding box center [288, 171] width 9 height 8
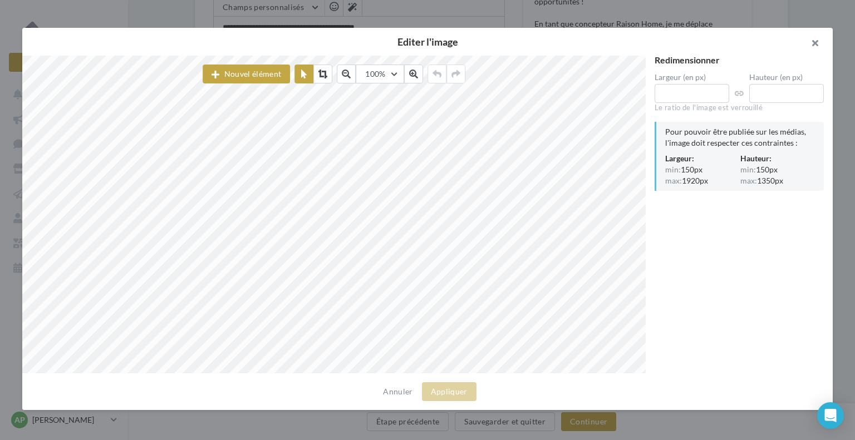
click at [815, 41] on button "button" at bounding box center [810, 44] width 45 height 33
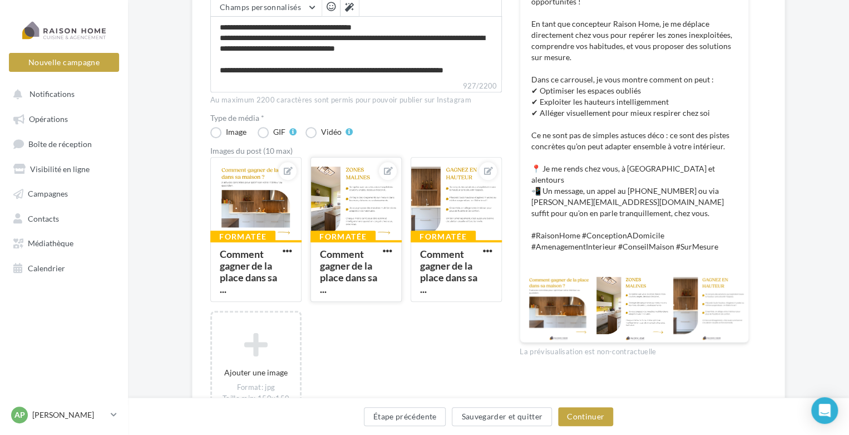
click at [344, 205] on div at bounding box center [356, 198] width 90 height 83
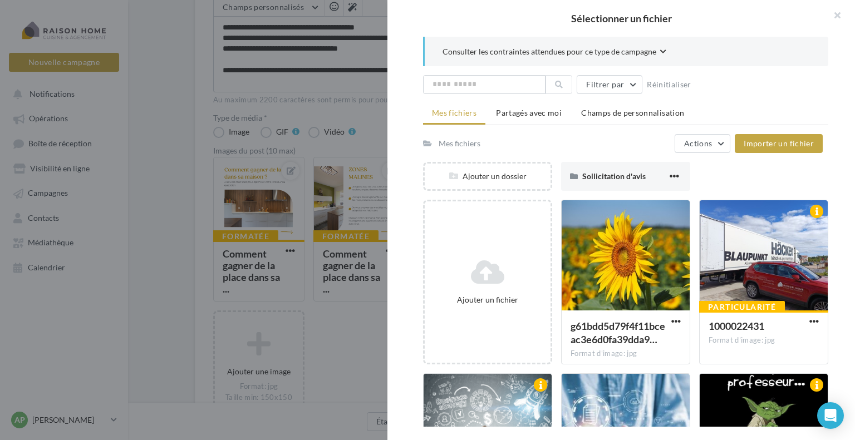
click at [348, 183] on div at bounding box center [427, 220] width 855 height 440
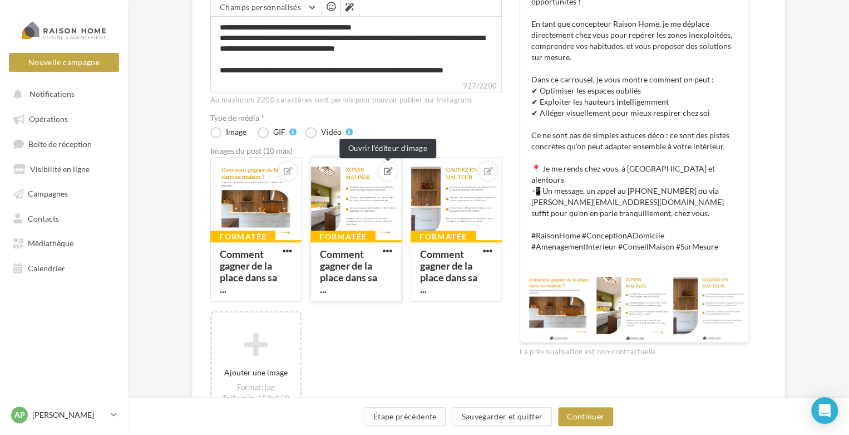
click at [385, 167] on icon at bounding box center [388, 171] width 9 height 8
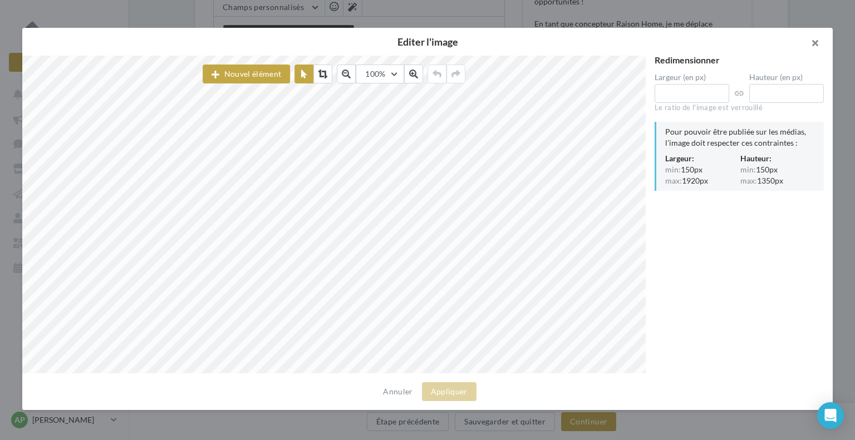
click at [810, 44] on button "button" at bounding box center [810, 44] width 45 height 33
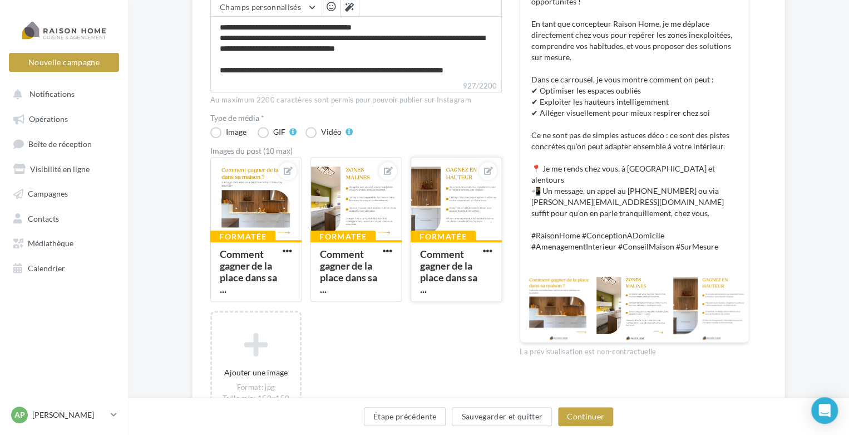
click at [472, 195] on div at bounding box center [456, 198] width 90 height 83
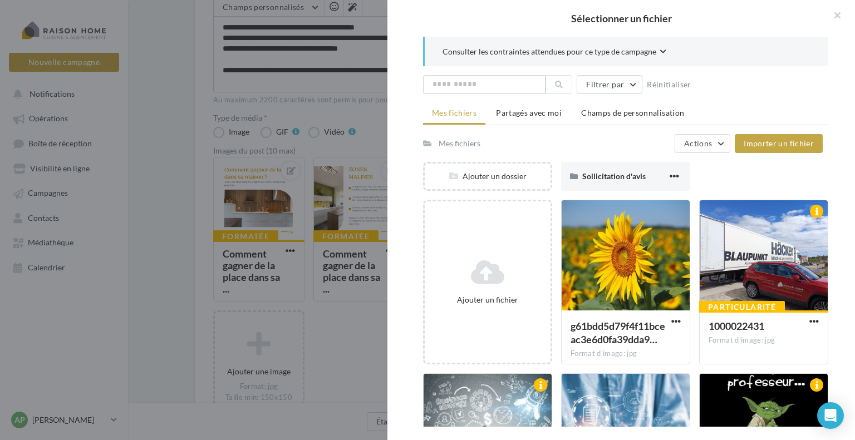
click at [390, 203] on div "Consulter les contraintes attendues pour ce type de campagne Filtrer par Réinit…" at bounding box center [625, 232] width 476 height 390
click at [355, 207] on div at bounding box center [427, 220] width 855 height 440
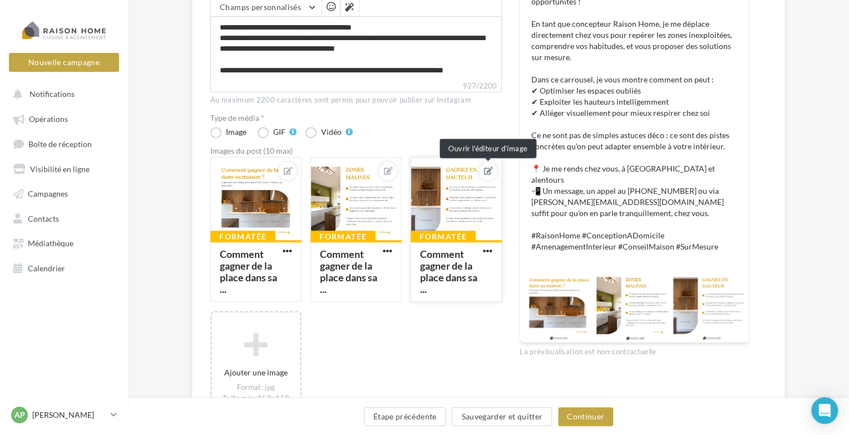
click at [490, 169] on icon at bounding box center [488, 171] width 9 height 8
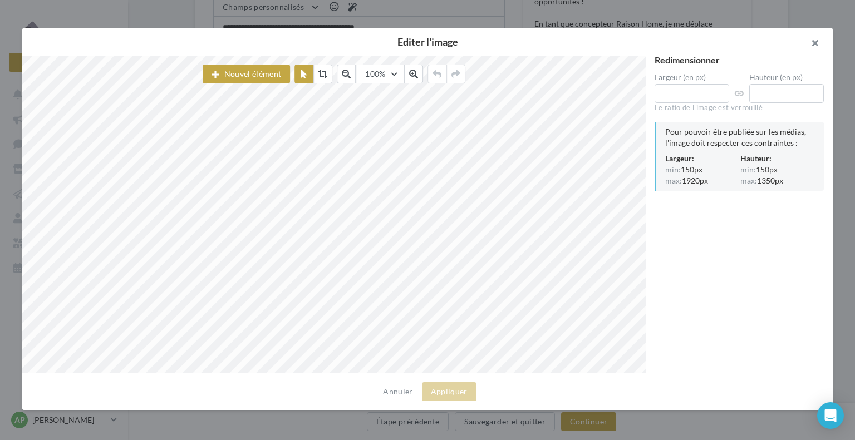
click at [814, 45] on button "button" at bounding box center [810, 44] width 45 height 33
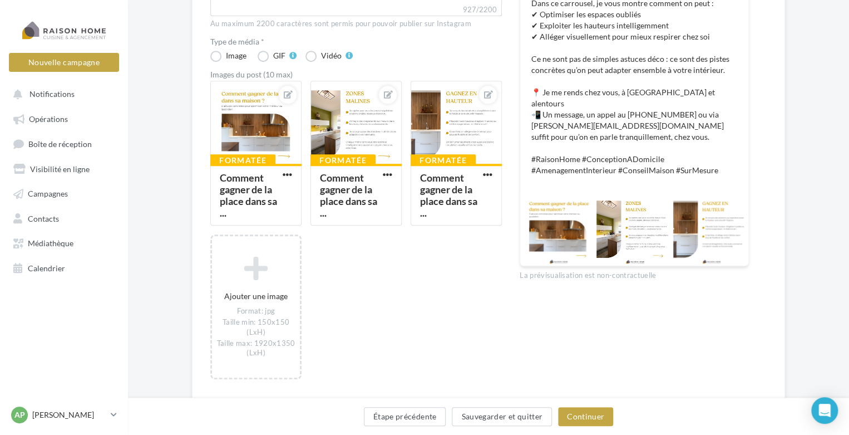
scroll to position [334, 0]
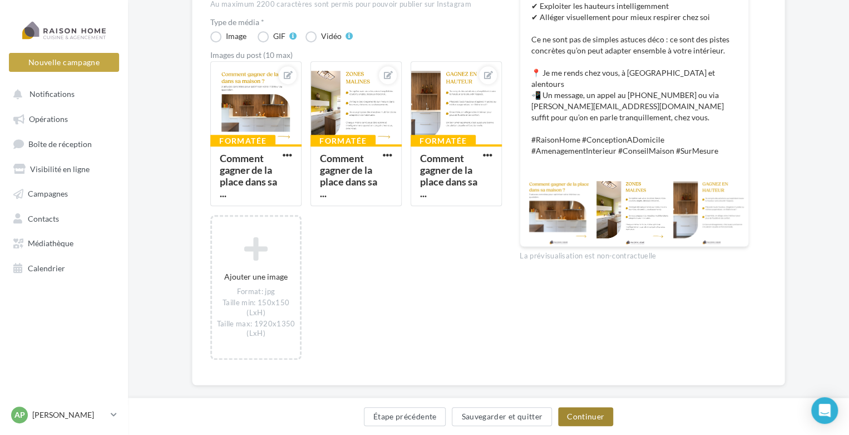
click at [592, 412] on button "Continuer" at bounding box center [585, 416] width 55 height 19
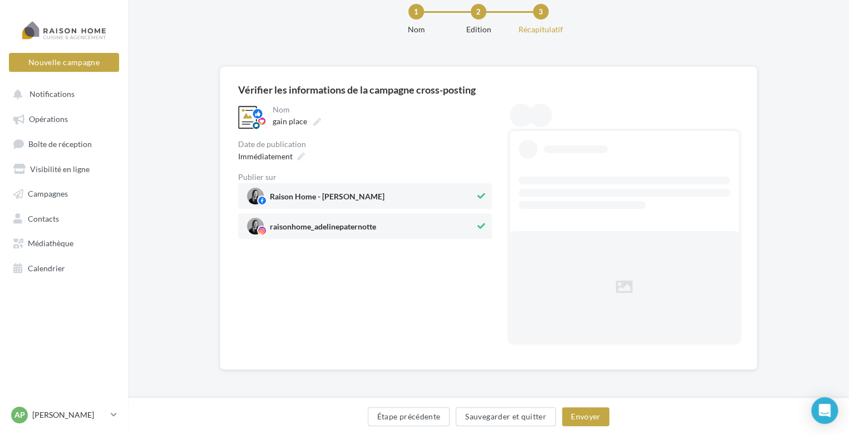
scroll to position [0, 0]
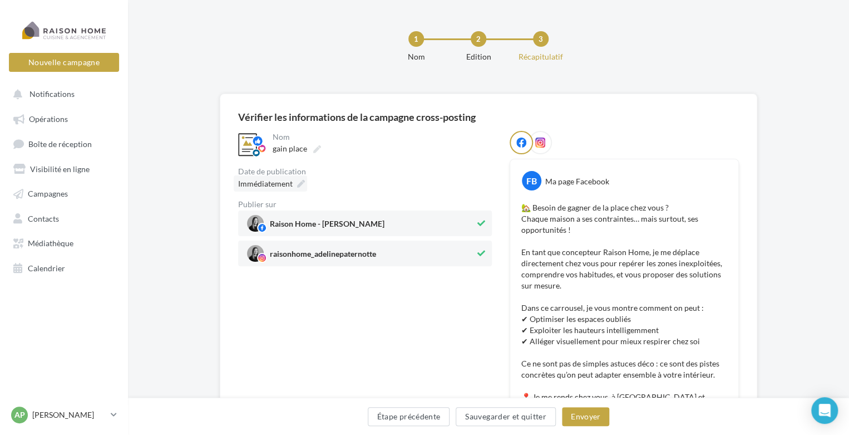
click at [300, 183] on icon at bounding box center [301, 184] width 8 height 8
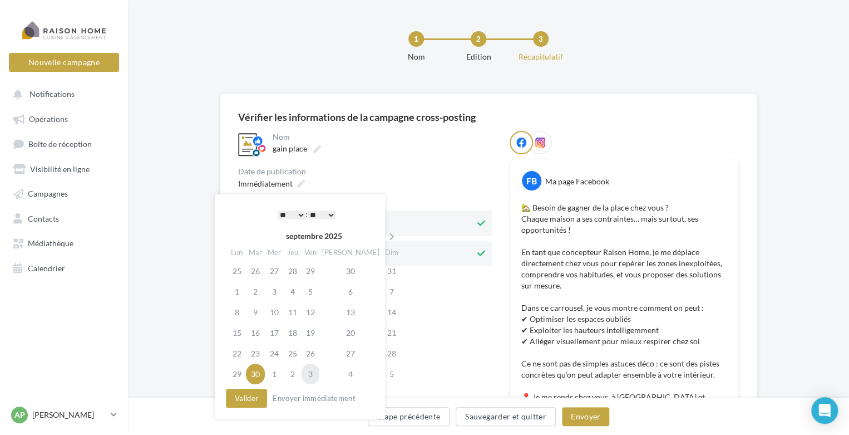
click at [318, 373] on td "3" at bounding box center [311, 373] width 18 height 21
click at [299, 214] on select "* * * * * * * * * * ** ** ** ** ** ** ** ** ** ** ** ** ** **" at bounding box center [292, 214] width 28 height 9
click at [253, 399] on button "Valider" at bounding box center [246, 397] width 41 height 19
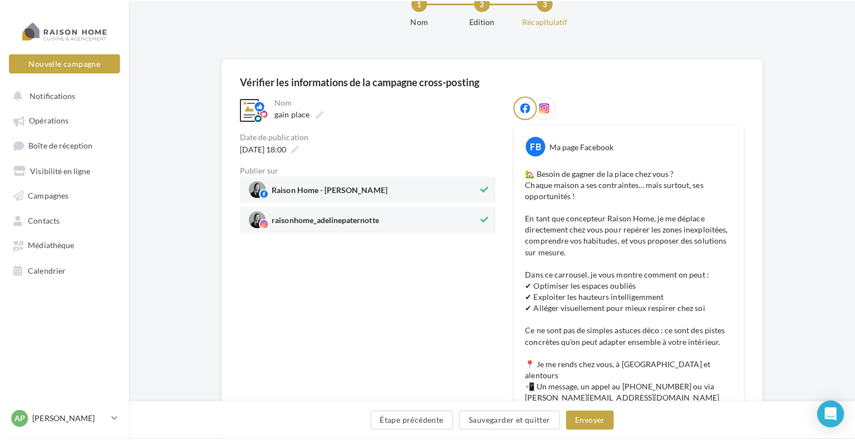
scroll to position [56, 0]
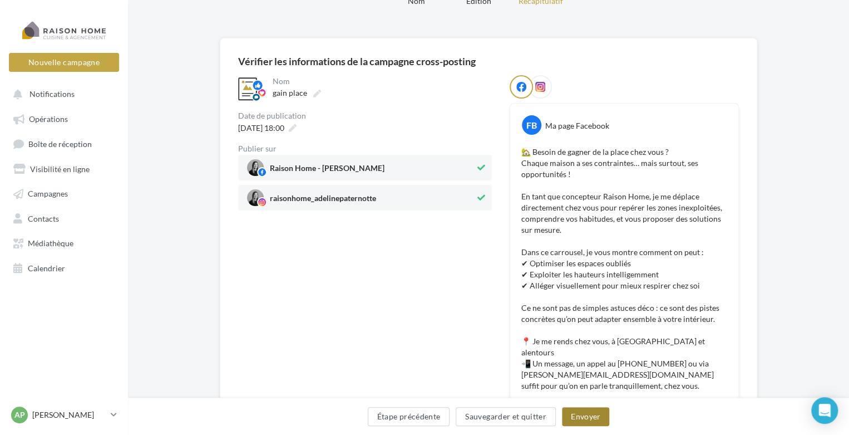
click at [585, 417] on button "Envoyer" at bounding box center [585, 416] width 47 height 19
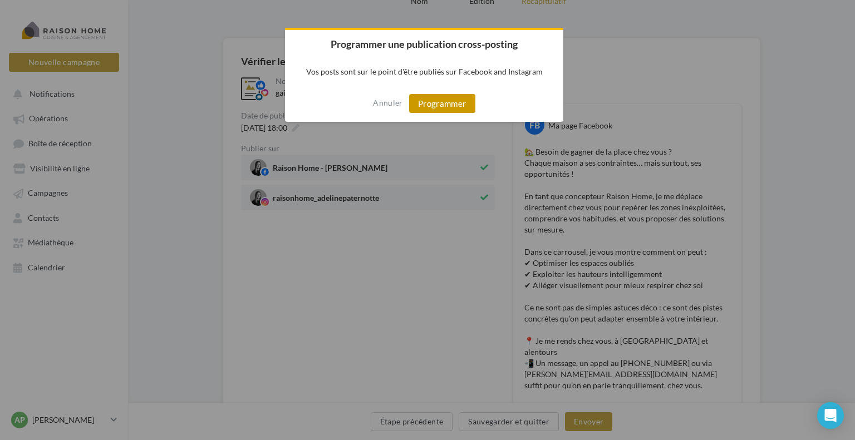
click at [449, 104] on button "Programmer" at bounding box center [442, 103] width 66 height 19
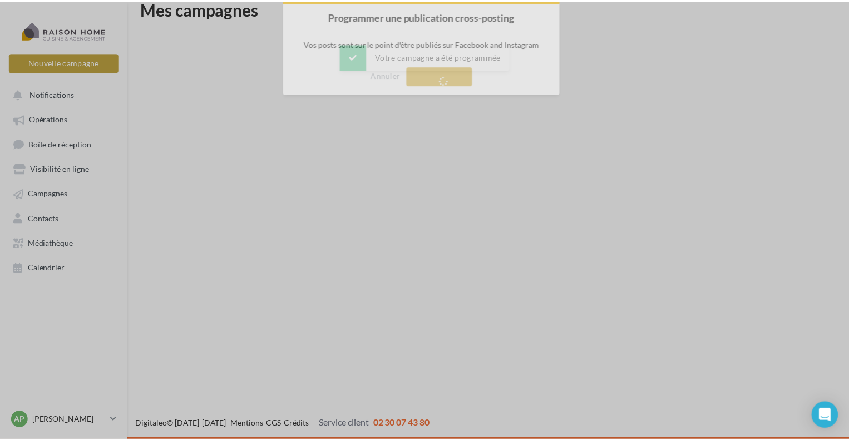
scroll to position [18, 0]
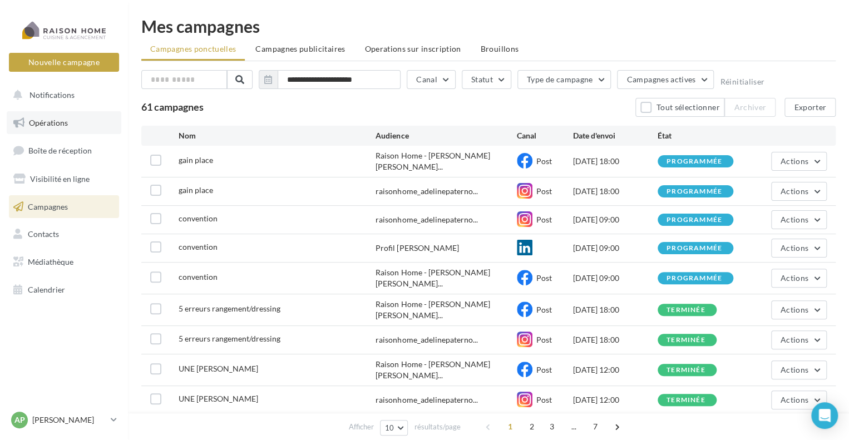
click at [47, 125] on span "Opérations" at bounding box center [48, 122] width 39 height 9
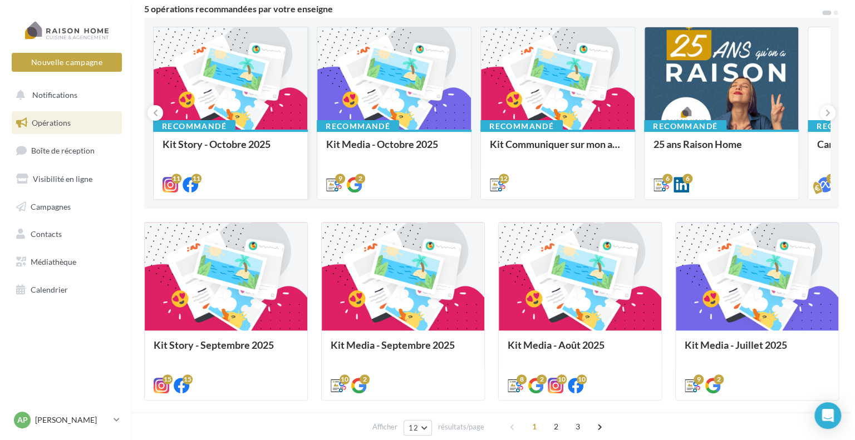
scroll to position [111, 0]
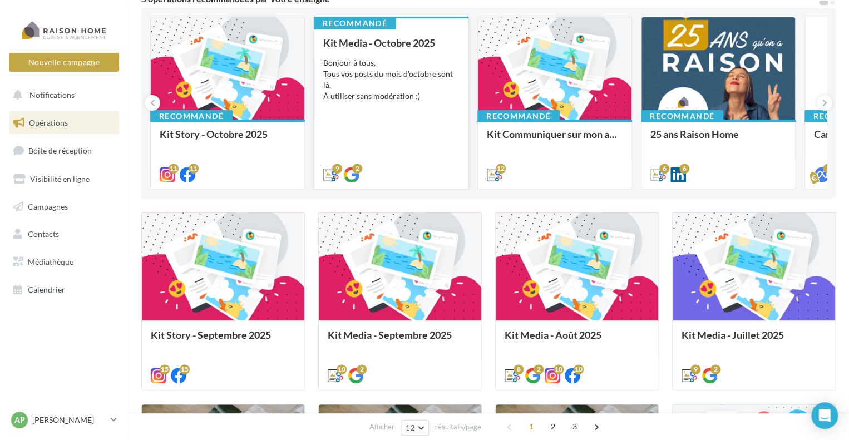
click at [393, 92] on div "Bonjour à tous, Tous vos posts du mois d'octobre sont là. À utiliser sans modér…" at bounding box center [391, 79] width 136 height 45
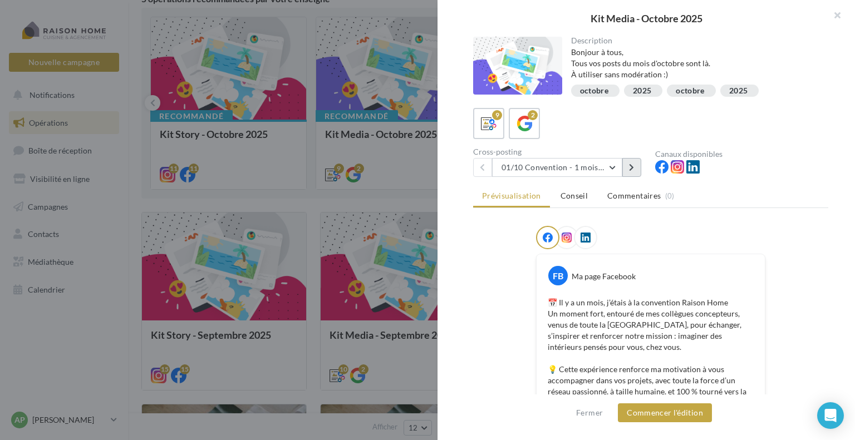
click at [632, 166] on icon at bounding box center [631, 168] width 5 height 8
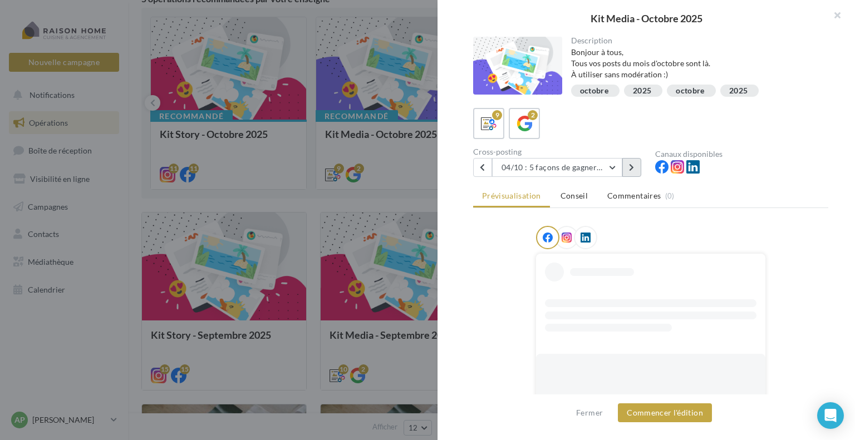
click at [632, 166] on icon at bounding box center [631, 168] width 5 height 8
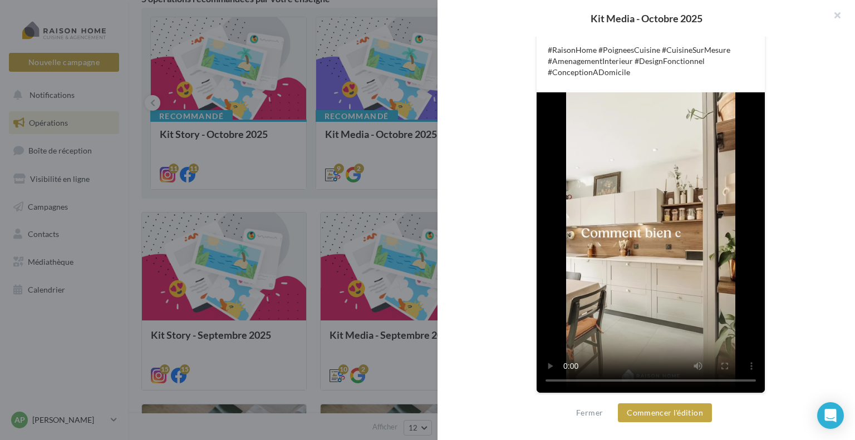
scroll to position [454, 0]
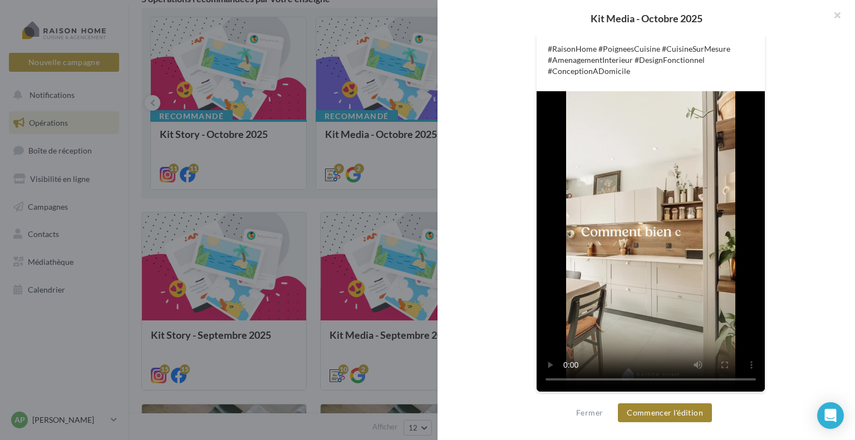
click at [676, 413] on button "Commencer l'édition" at bounding box center [665, 412] width 94 height 19
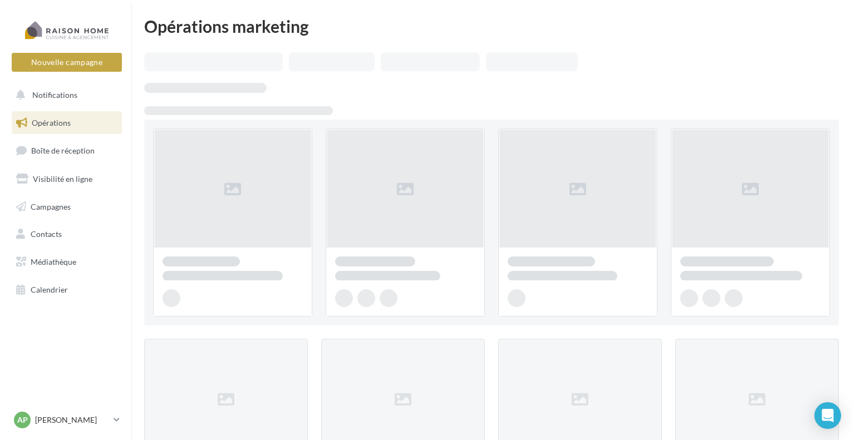
scroll to position [111, 0]
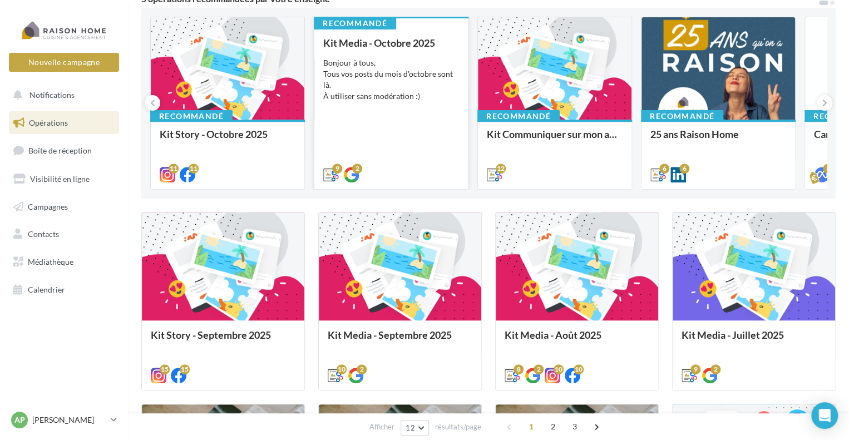
click at [387, 105] on div "Kit Media - [DATE] Bonjour à tous, Tous vos posts du mois d'octobre sont là. À …" at bounding box center [391, 108] width 136 height 142
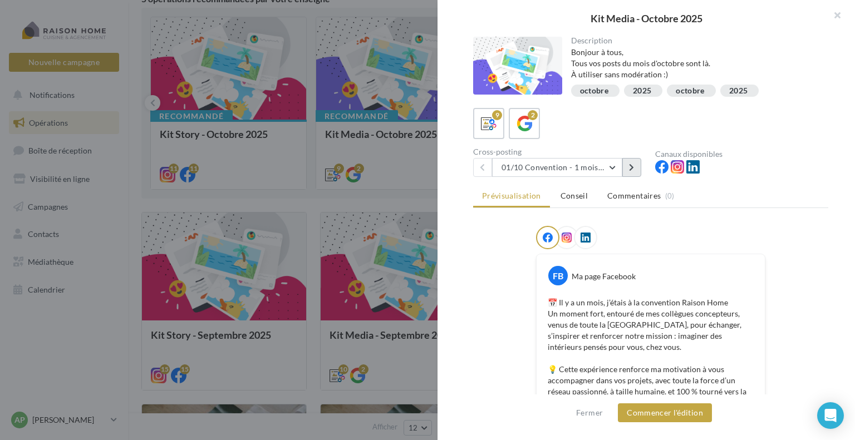
click at [630, 167] on icon at bounding box center [631, 168] width 5 height 8
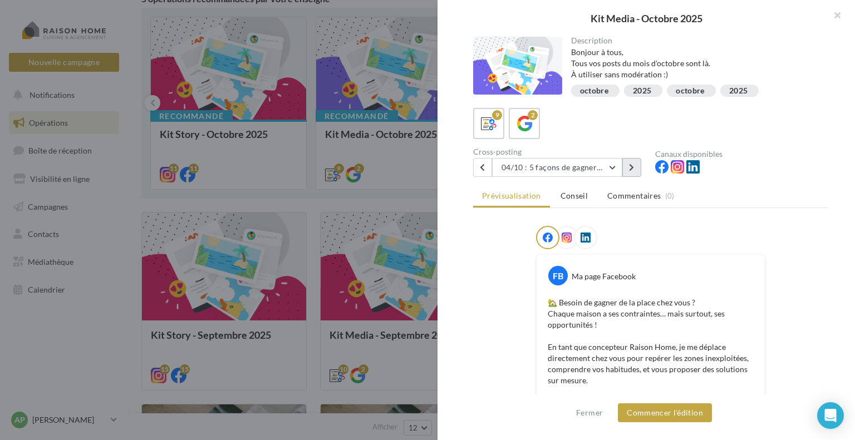
click at [630, 167] on icon at bounding box center [631, 168] width 5 height 8
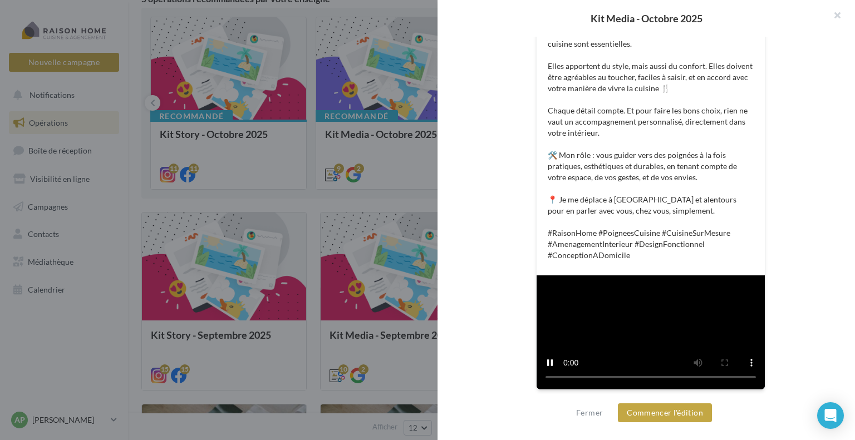
scroll to position [454, 0]
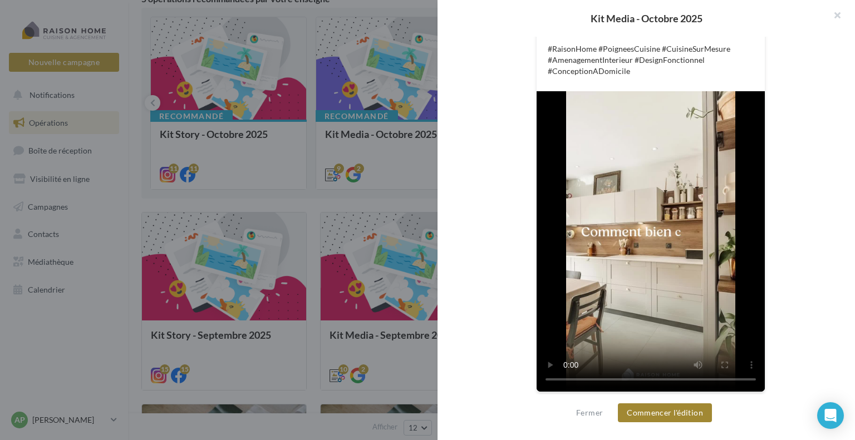
click at [678, 411] on button "Commencer l'édition" at bounding box center [665, 412] width 94 height 19
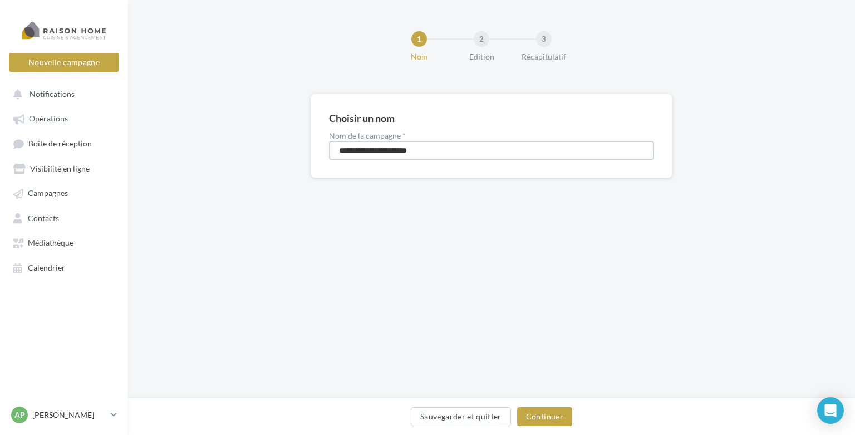
drag, startPoint x: 437, startPoint y: 155, endPoint x: 314, endPoint y: 151, distance: 123.6
click at [314, 151] on div "**********" at bounding box center [492, 135] width 362 height 85
type input "**********"
click at [554, 415] on button "Continuer" at bounding box center [544, 416] width 55 height 19
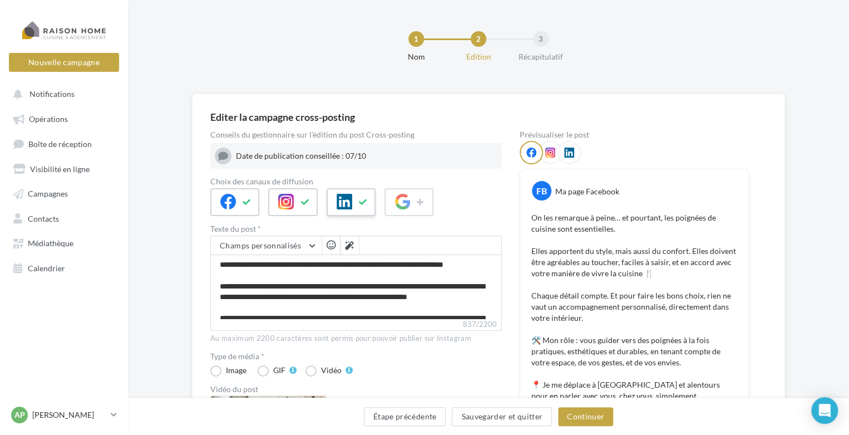
click at [363, 203] on icon at bounding box center [363, 202] width 9 height 8
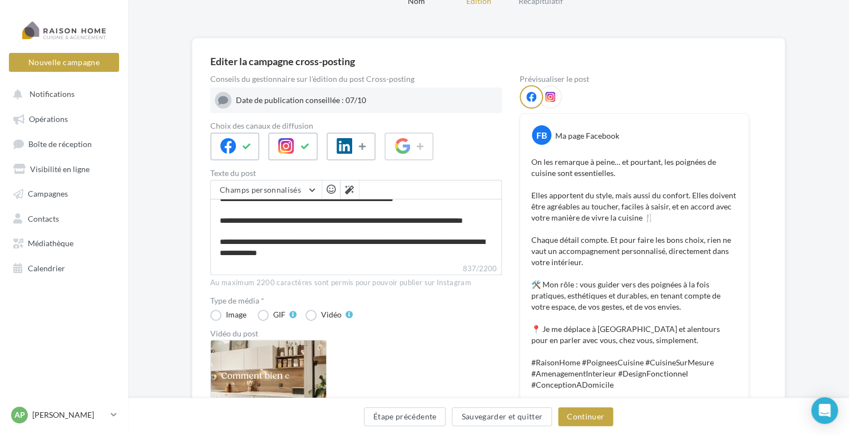
scroll to position [127, 0]
click at [580, 416] on button "Continuer" at bounding box center [585, 416] width 55 height 19
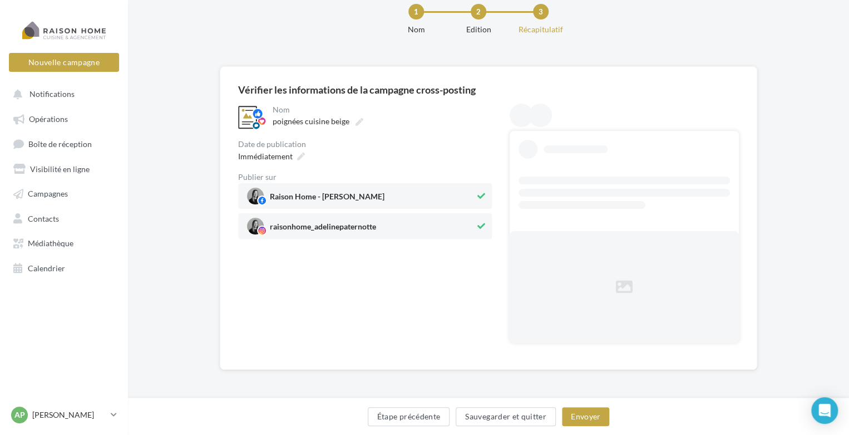
scroll to position [0, 0]
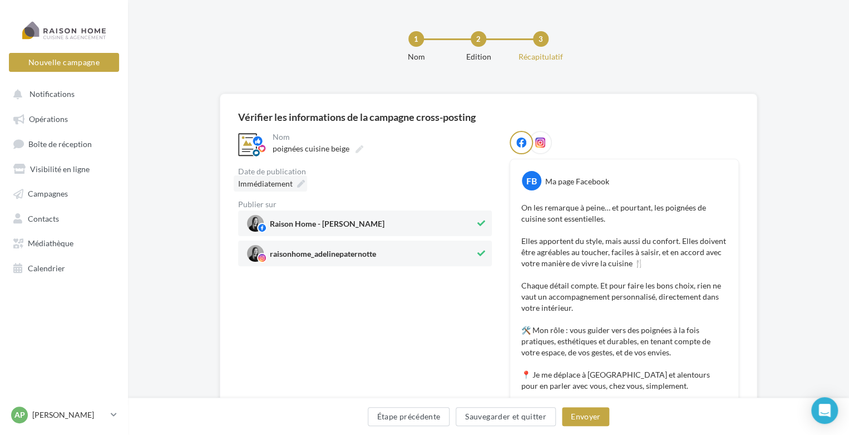
click at [300, 183] on icon at bounding box center [301, 184] width 8 height 8
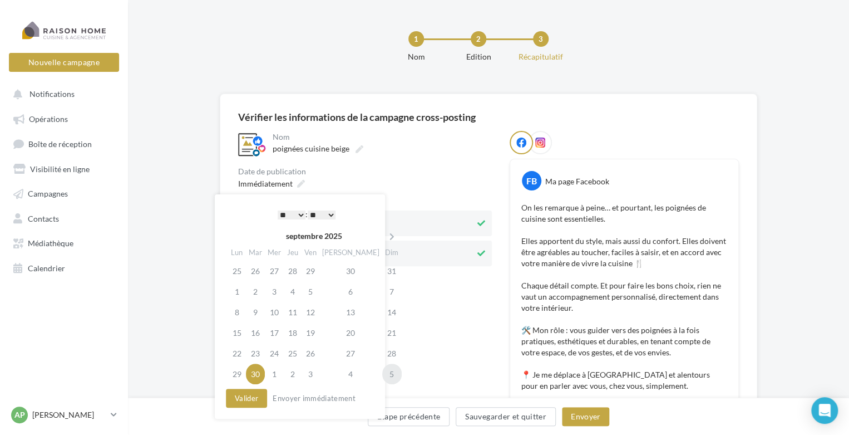
click at [382, 377] on td "5" at bounding box center [391, 373] width 19 height 21
click at [298, 213] on select "* * * * * * * * * * ** ** ** ** ** ** ** ** ** ** ** ** ** **" at bounding box center [292, 214] width 28 height 9
click at [253, 397] on button "Valider" at bounding box center [246, 397] width 41 height 19
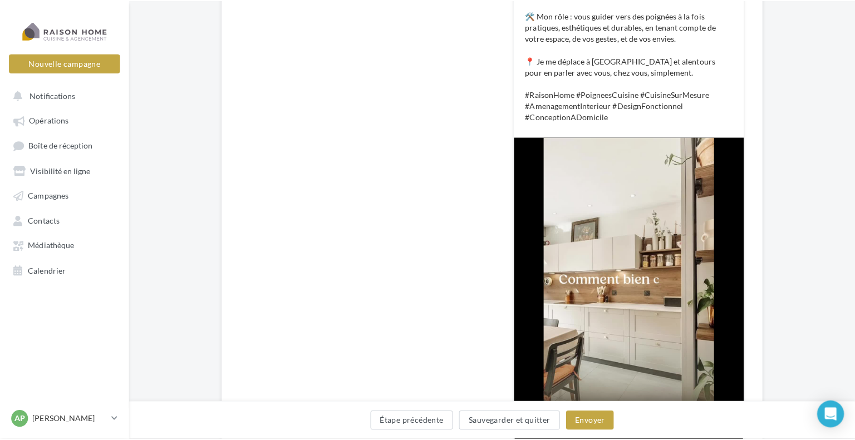
scroll to position [334, 0]
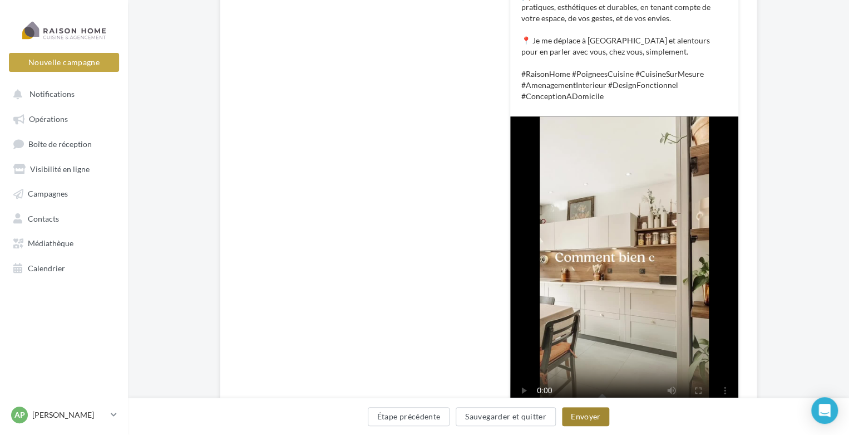
click at [589, 414] on button "Envoyer" at bounding box center [585, 416] width 47 height 19
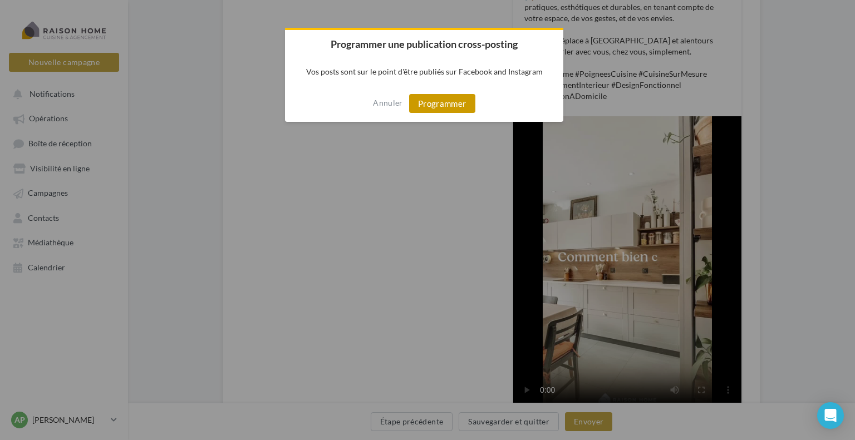
click at [450, 106] on button "Programmer" at bounding box center [442, 103] width 66 height 19
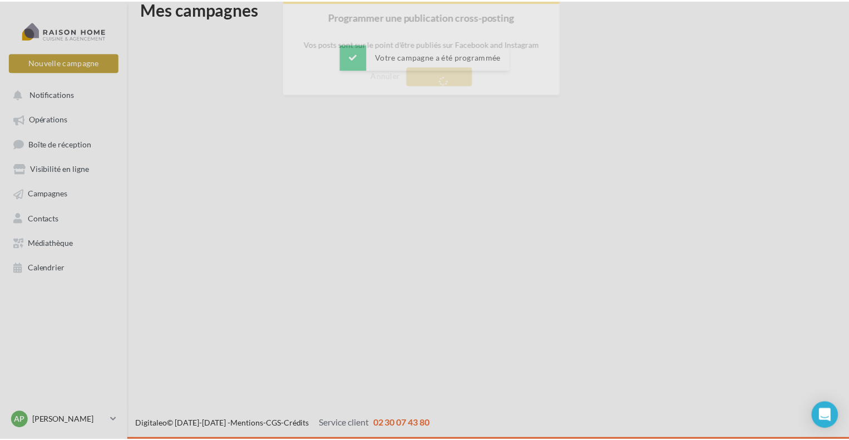
scroll to position [18, 0]
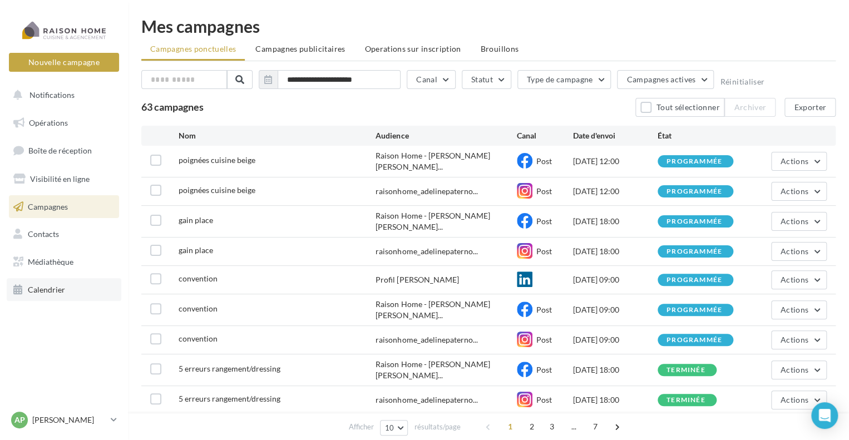
click at [52, 291] on span "Calendrier" at bounding box center [46, 289] width 37 height 9
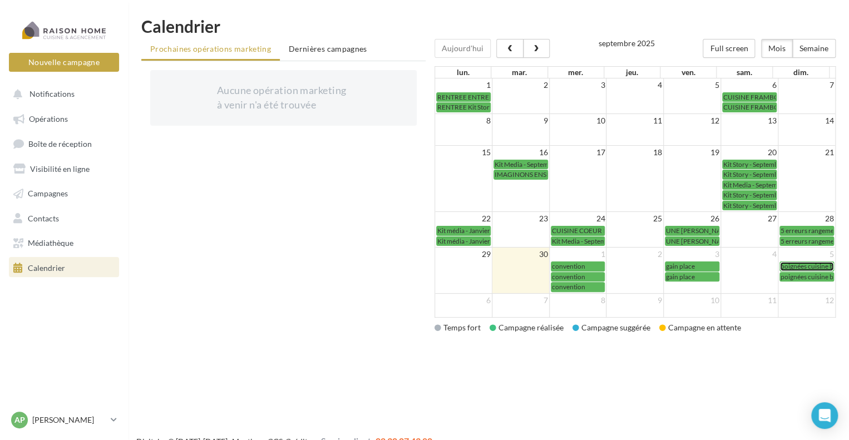
click at [800, 262] on span "poignées cuisine beige" at bounding box center [813, 266] width 65 height 8
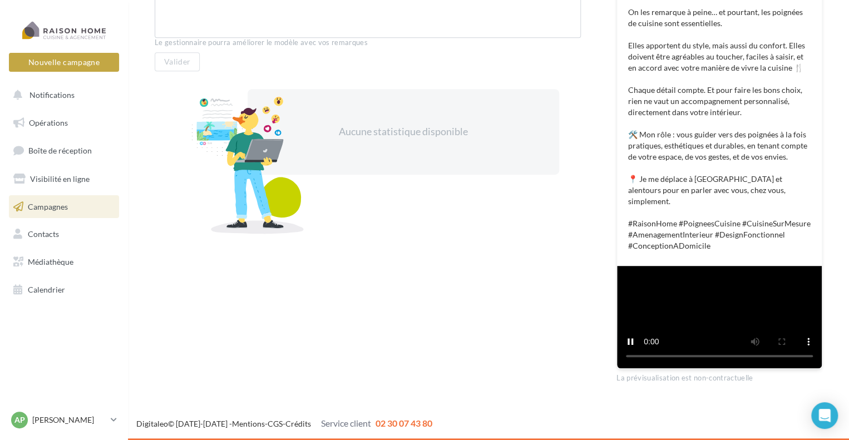
scroll to position [445, 0]
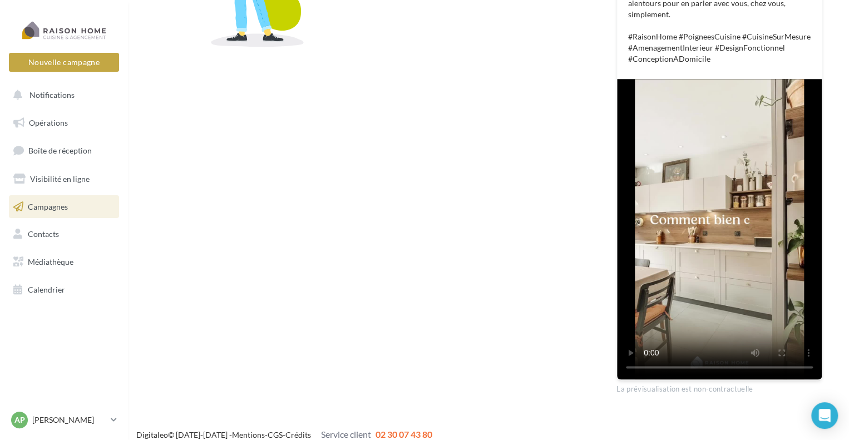
click at [719, 297] on video at bounding box center [719, 229] width 205 height 300
click at [719, 244] on video at bounding box center [719, 229] width 205 height 300
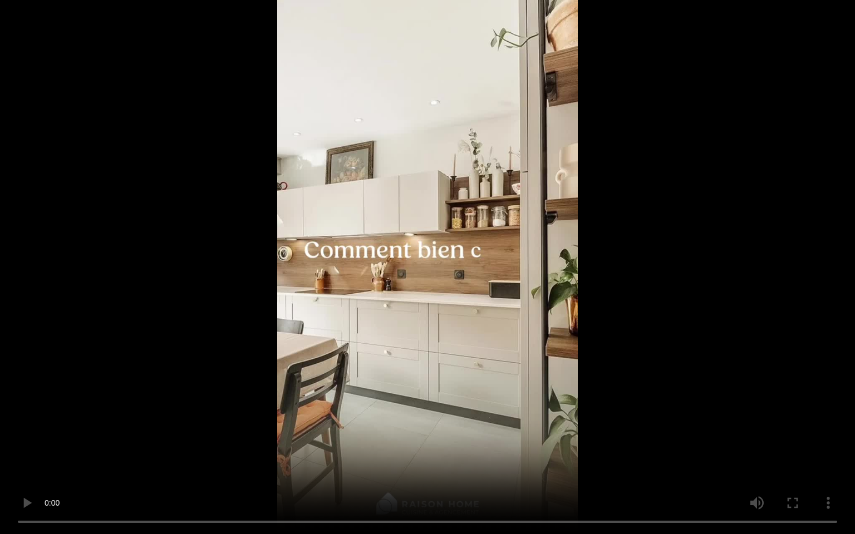
click at [767, 395] on video at bounding box center [427, 267] width 855 height 534
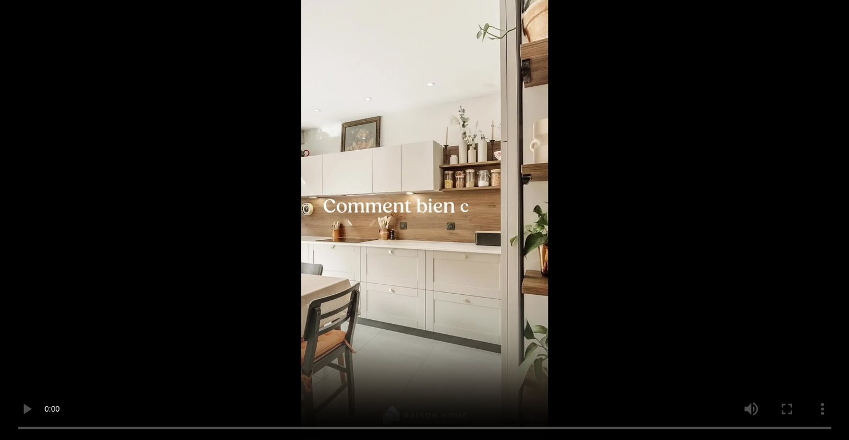
scroll to position [56, 0]
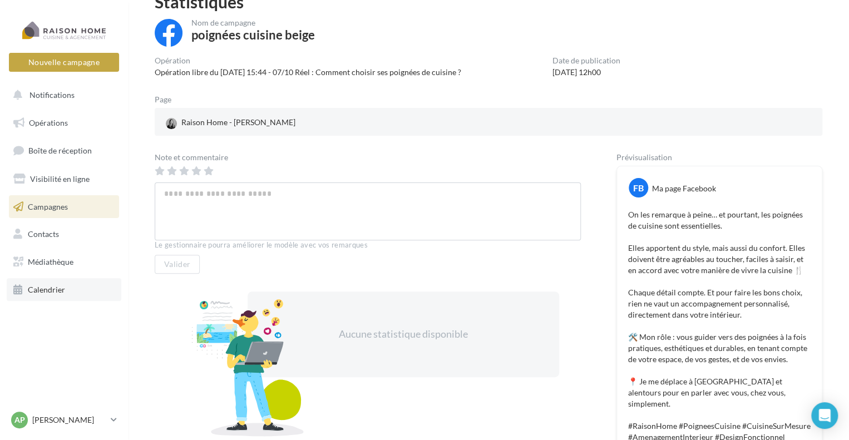
click at [36, 290] on span "Calendrier" at bounding box center [46, 289] width 37 height 9
